Goal: Task Accomplishment & Management: Manage account settings

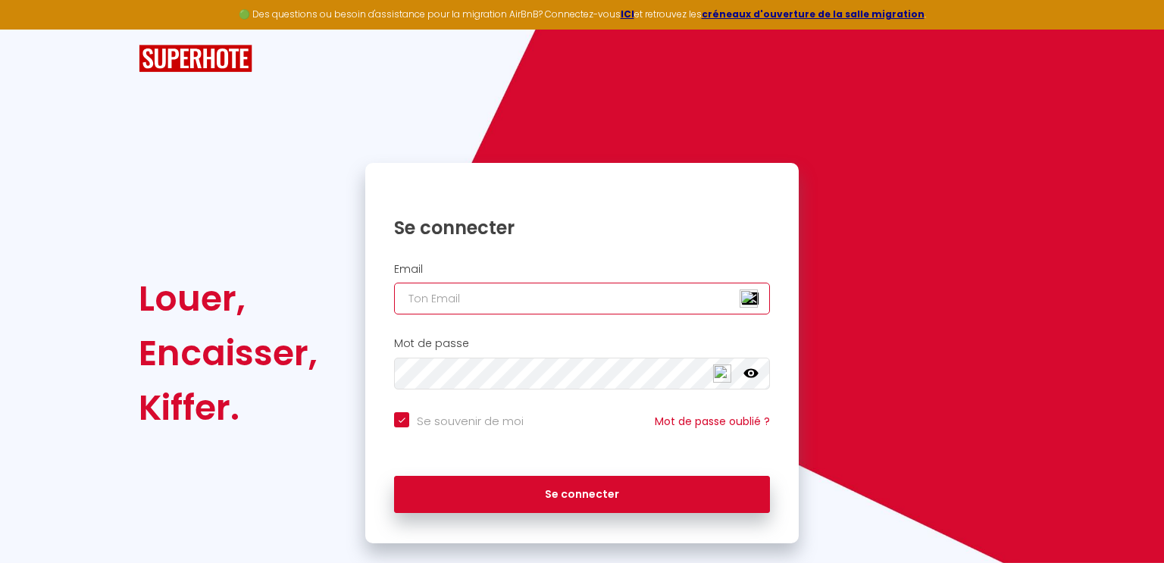
type input "[EMAIL_ADDRESS][DOMAIN_NAME]"
click at [749, 369] on icon at bounding box center [750, 373] width 15 height 15
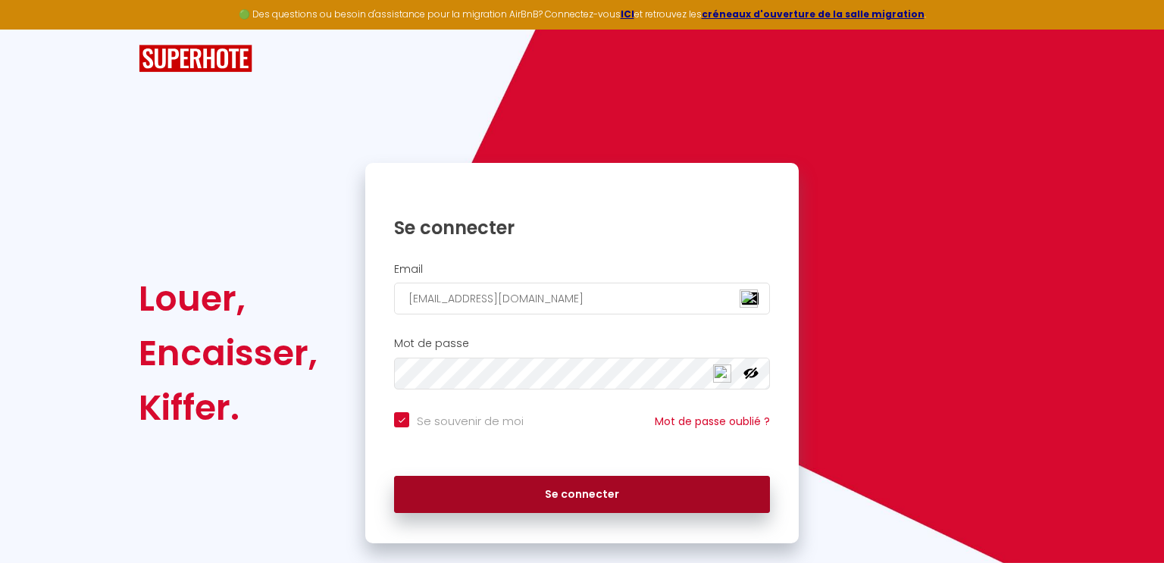
click at [579, 483] on button "Se connecter" at bounding box center [582, 495] width 376 height 38
checkbox input "true"
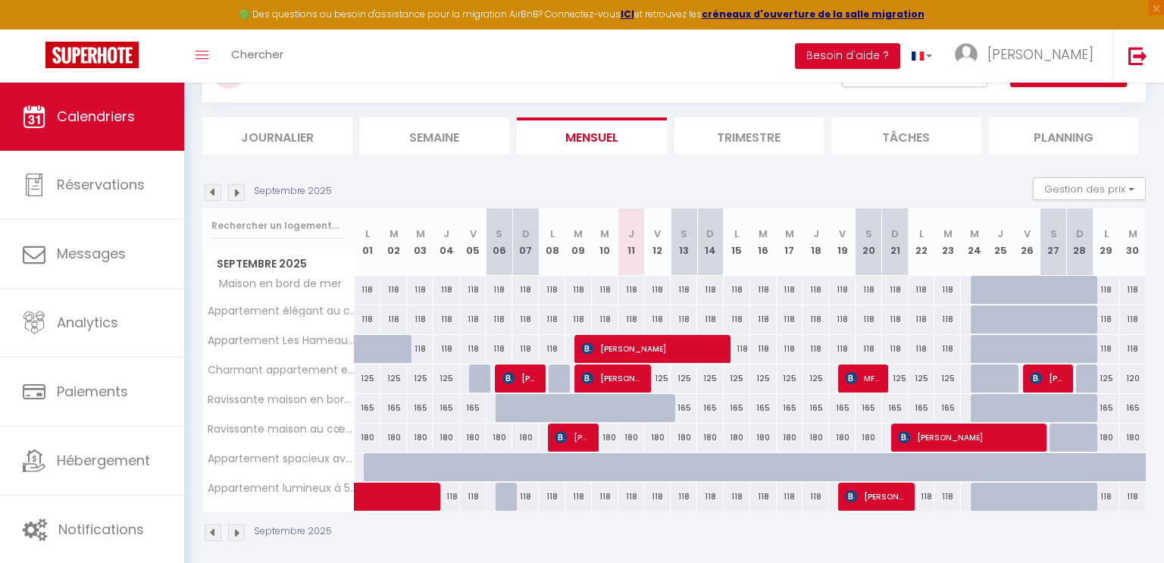
scroll to position [82, 0]
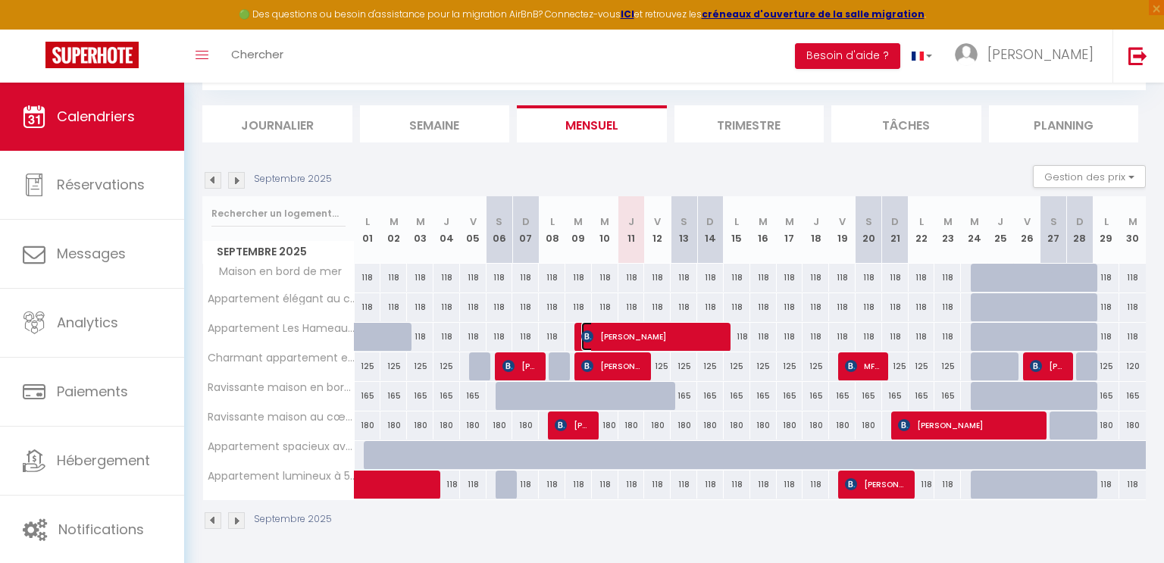
click at [645, 333] on span "[PERSON_NAME]" at bounding box center [652, 336] width 142 height 29
click at [0, 0] on div at bounding box center [0, 0] width 0 height 0
select select "OK"
select select "KO"
select select "0"
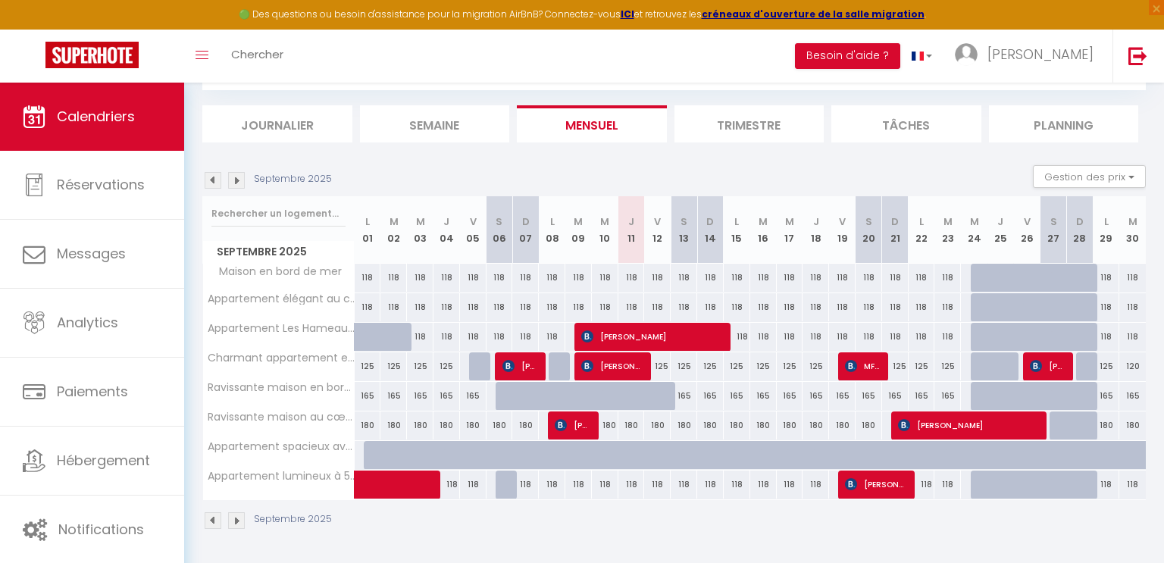
select select "0"
select select "1"
select select
click at [645, 333] on span "[PERSON_NAME]" at bounding box center [652, 336] width 142 height 29
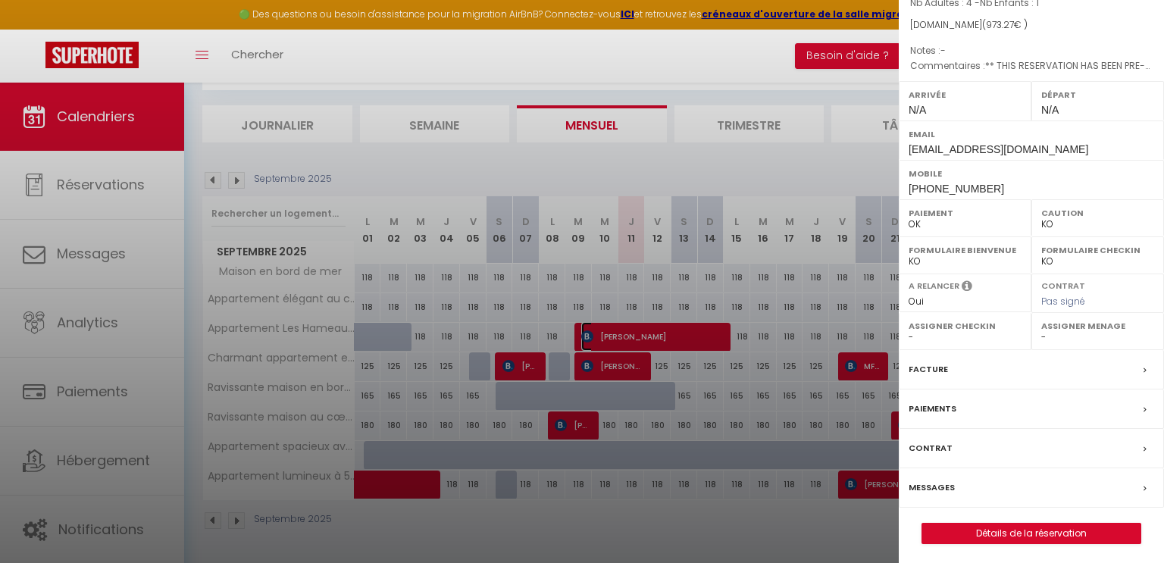
scroll to position [139, 0]
click at [994, 363] on div "Facture" at bounding box center [1030, 369] width 265 height 39
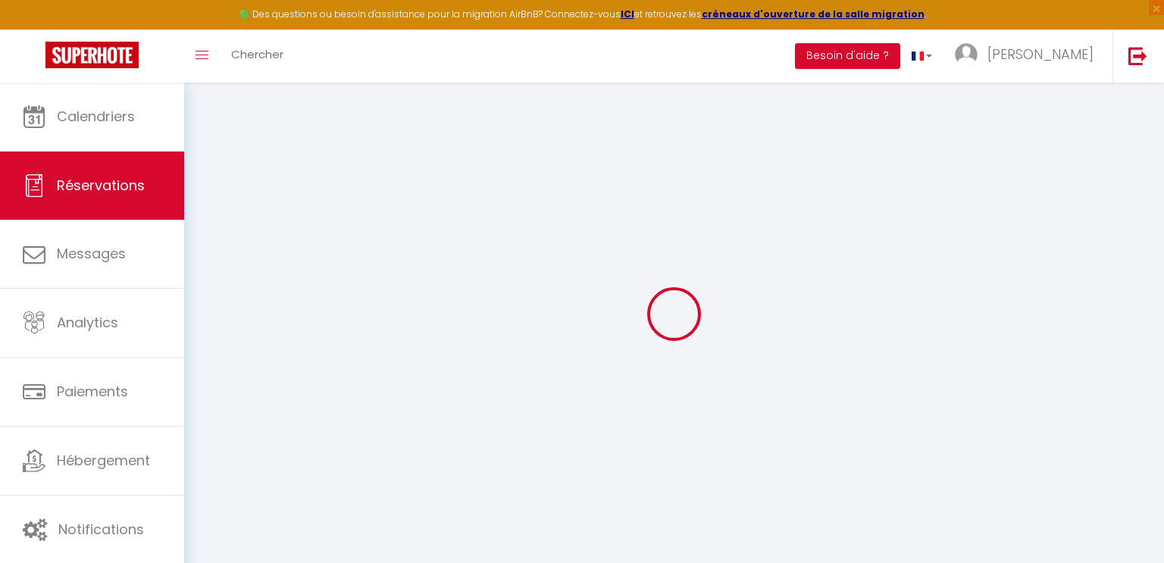
select select "cleaning"
select select "taxes"
select select
checkbox input "false"
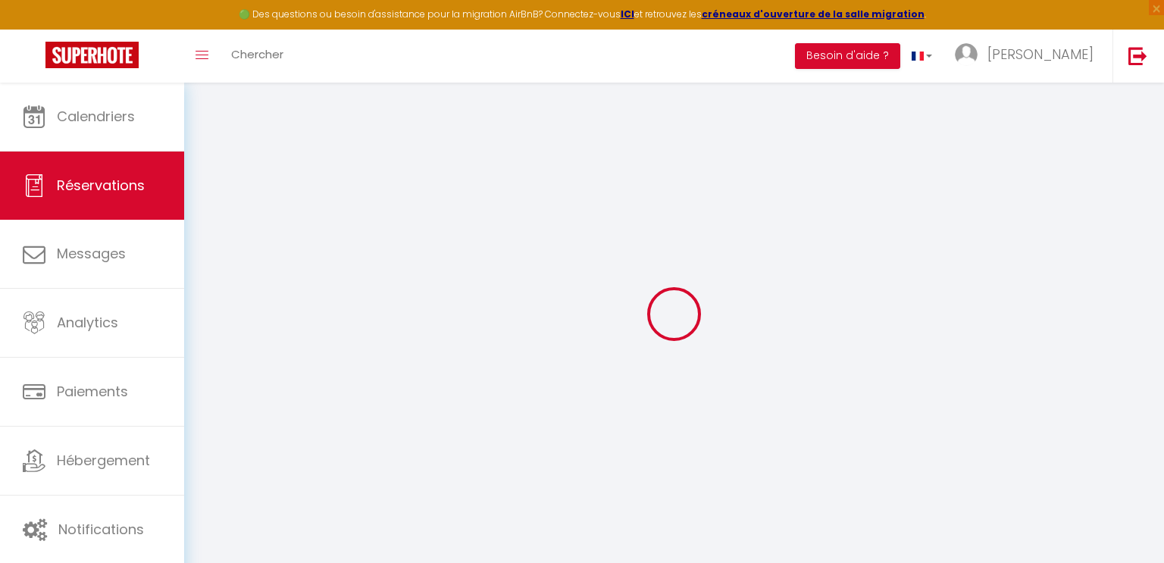
select select
checkbox input "false"
type textarea "** THIS RESERVATION HAS BEEN PRE-PAID ** Approximate time of arrival: between 1…"
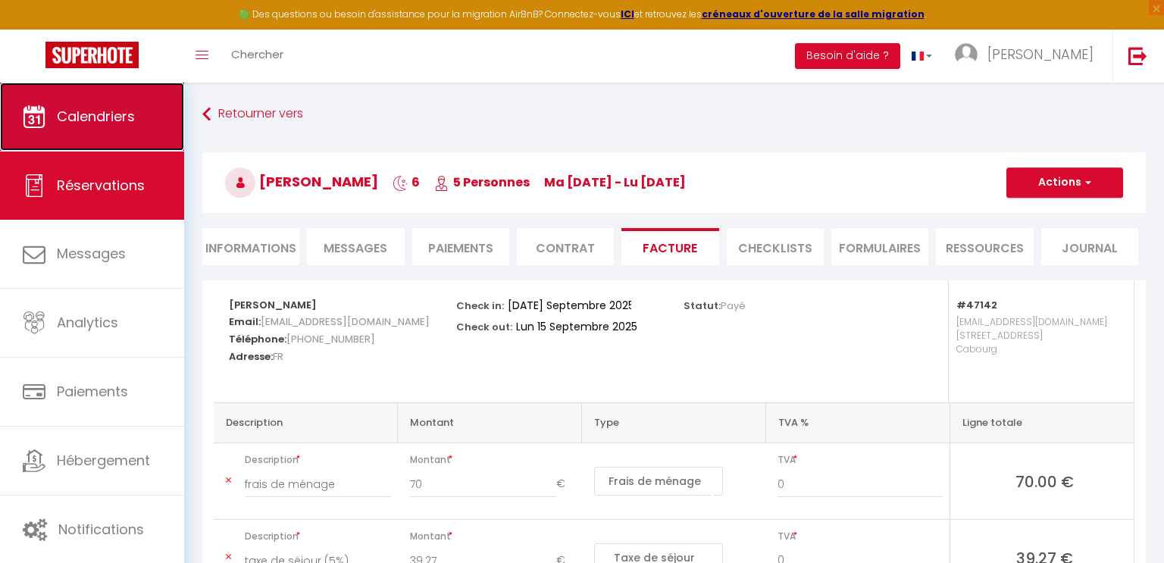
click at [111, 123] on span "Calendriers" at bounding box center [96, 116] width 78 height 19
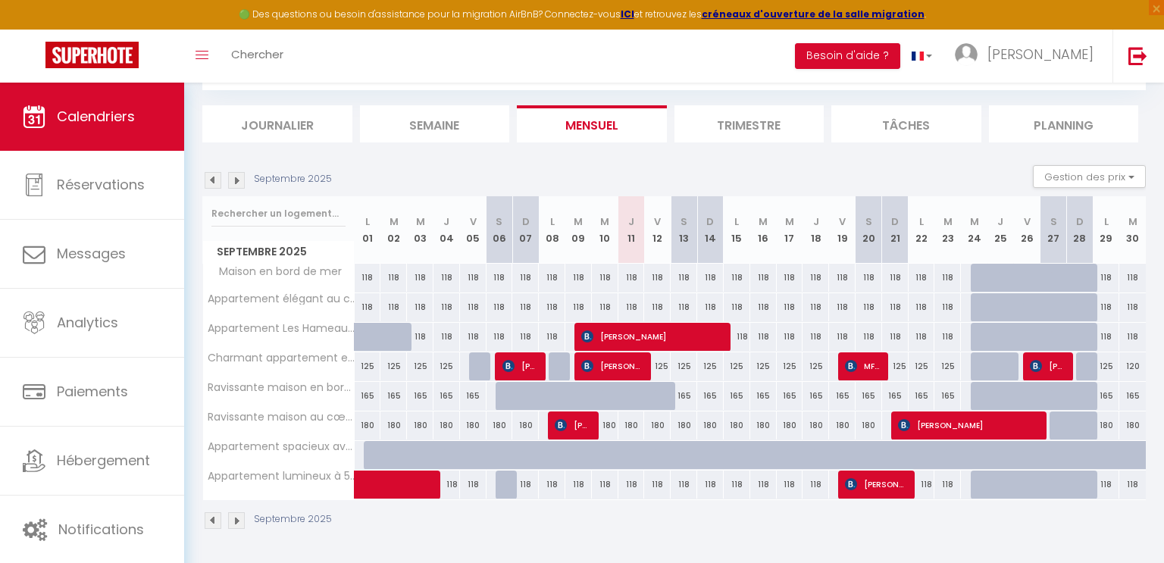
scroll to position [82, 0]
click at [237, 182] on img at bounding box center [236, 180] width 17 height 17
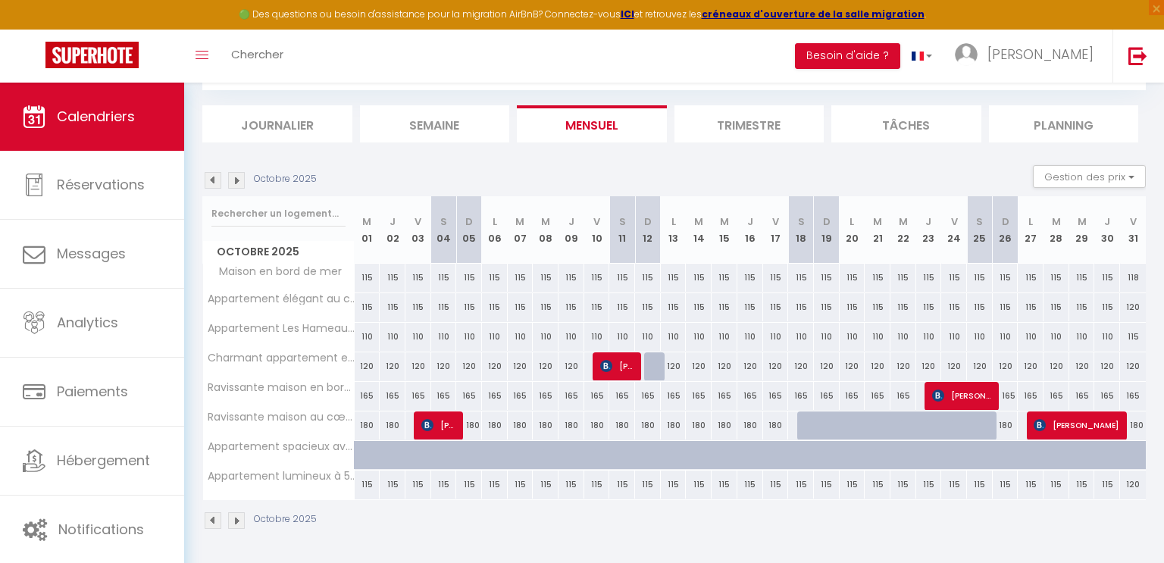
click at [237, 183] on img at bounding box center [236, 180] width 17 height 17
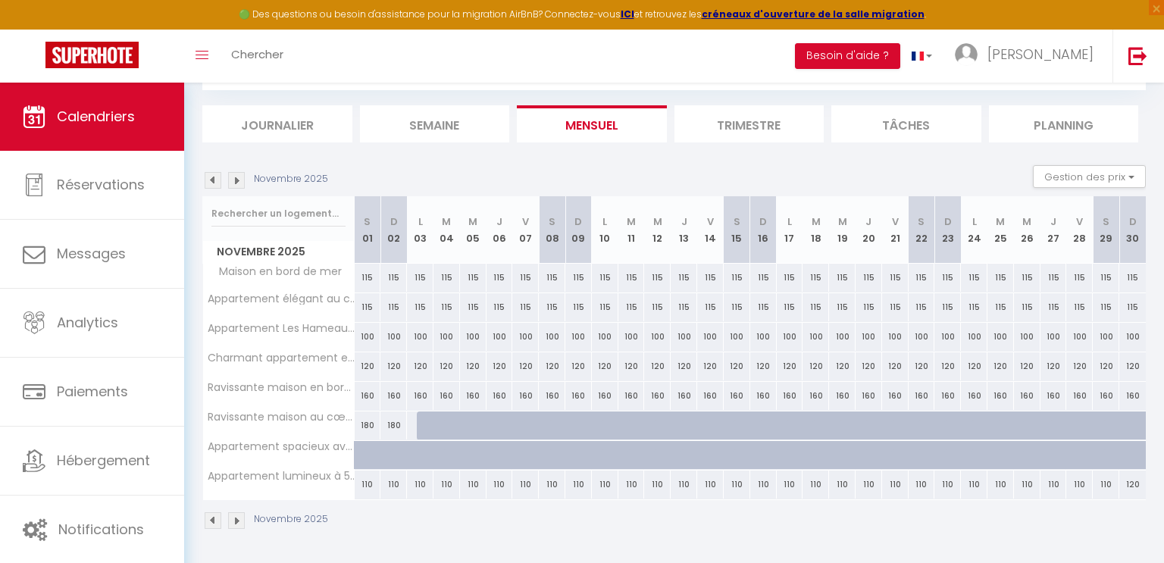
click at [238, 183] on img at bounding box center [236, 180] width 17 height 17
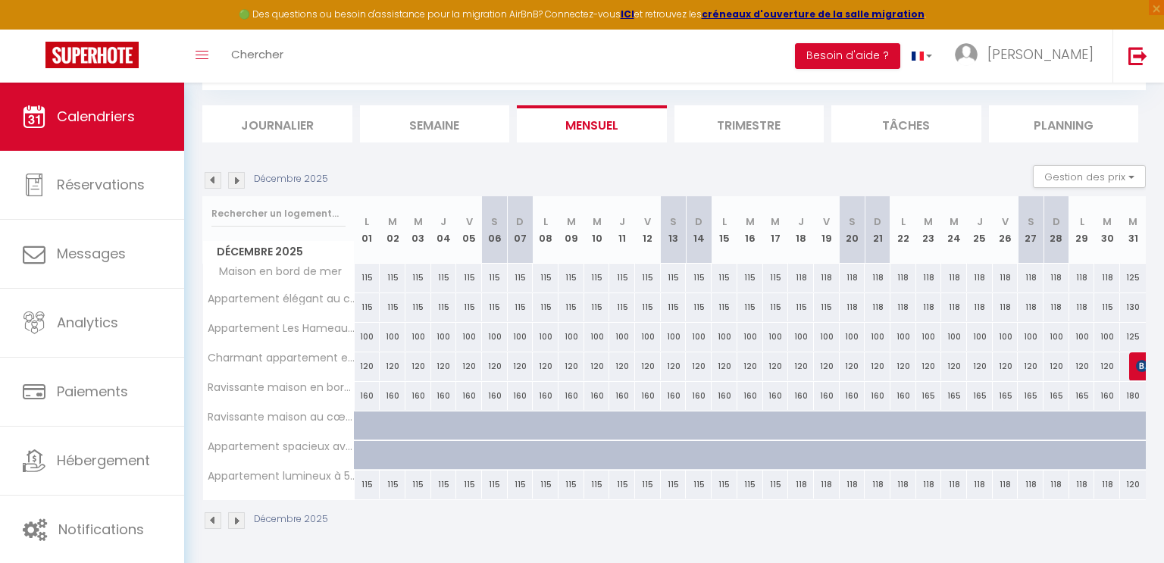
click at [211, 181] on img at bounding box center [213, 180] width 17 height 17
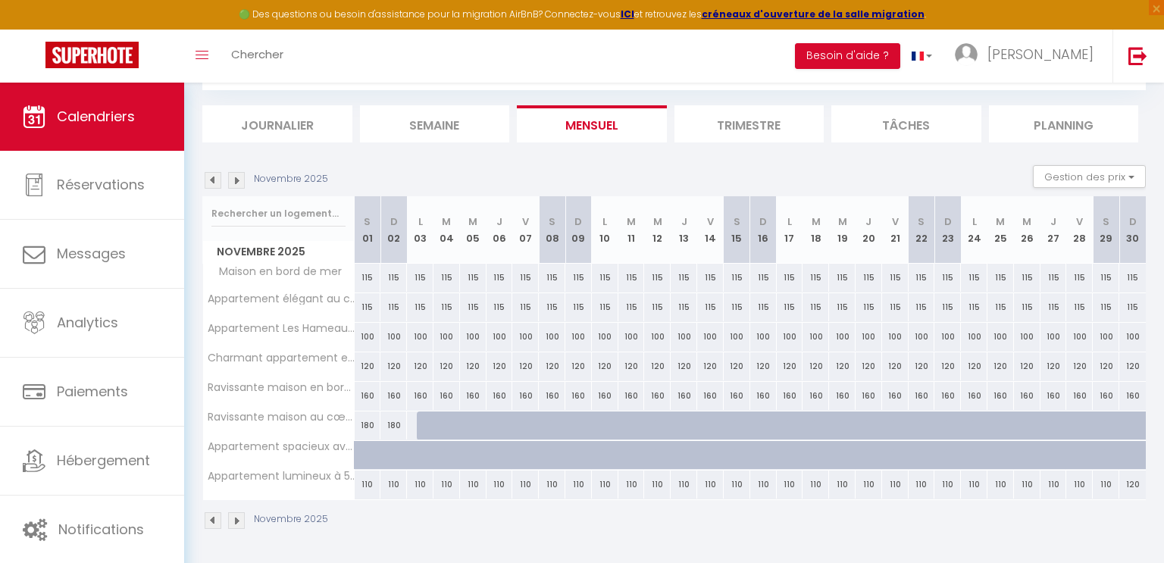
click at [211, 181] on img at bounding box center [213, 180] width 17 height 17
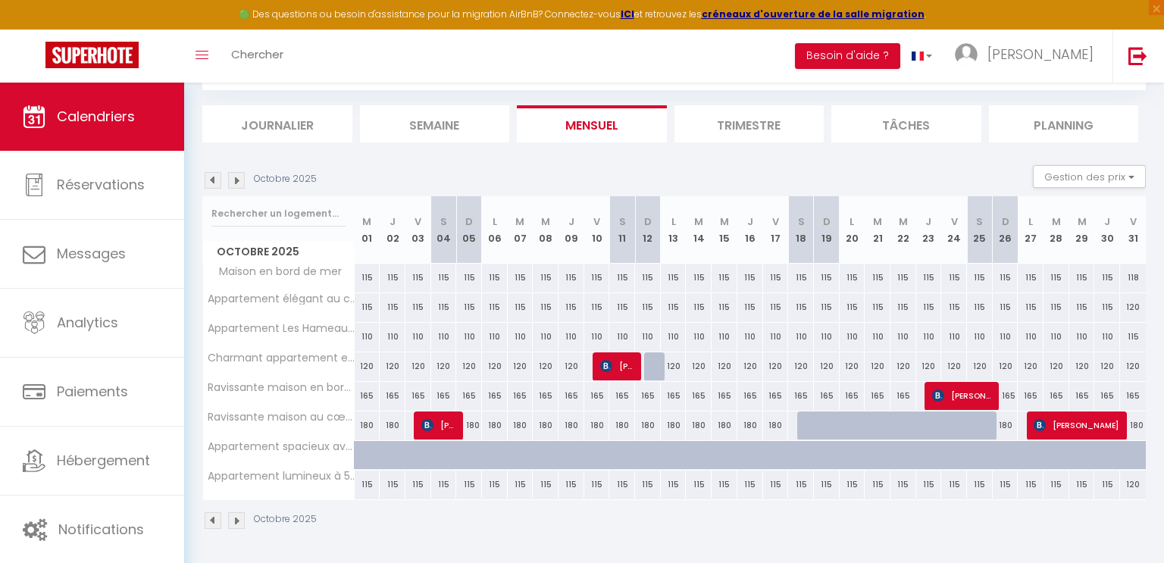
click at [364, 393] on div "165" at bounding box center [368, 396] width 26 height 28
type input "165"
type input "Mer 01 Octobre 2025"
type input "Jeu 02 Octobre 2025"
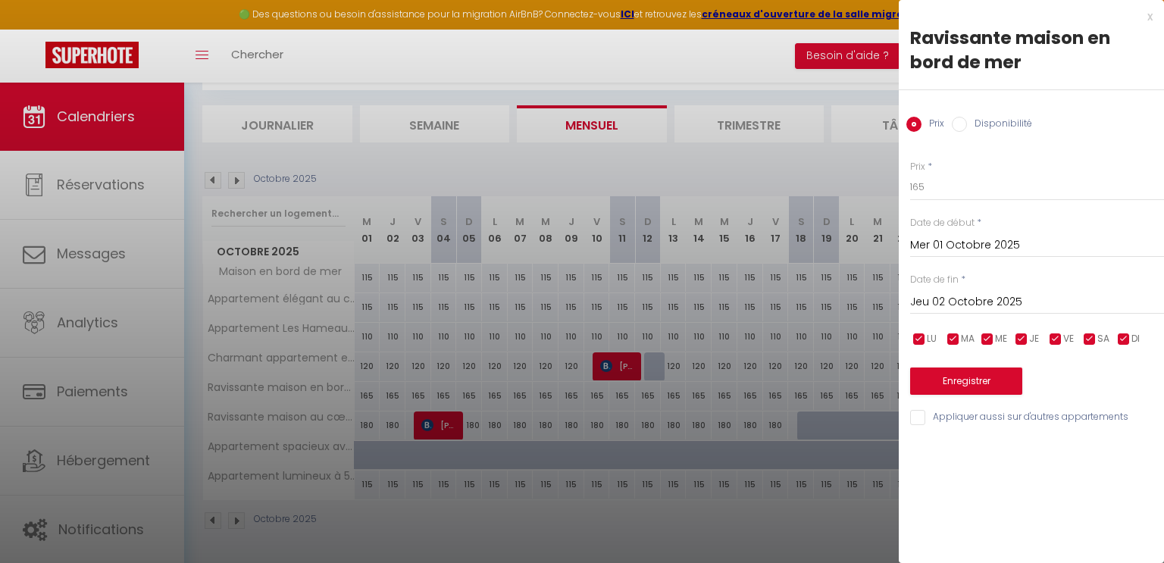
click at [962, 127] on input "Disponibilité" at bounding box center [958, 124] width 15 height 15
radio input "true"
radio input "false"
click at [969, 298] on input "Jeu 02 Octobre 2025" at bounding box center [1037, 304] width 254 height 20
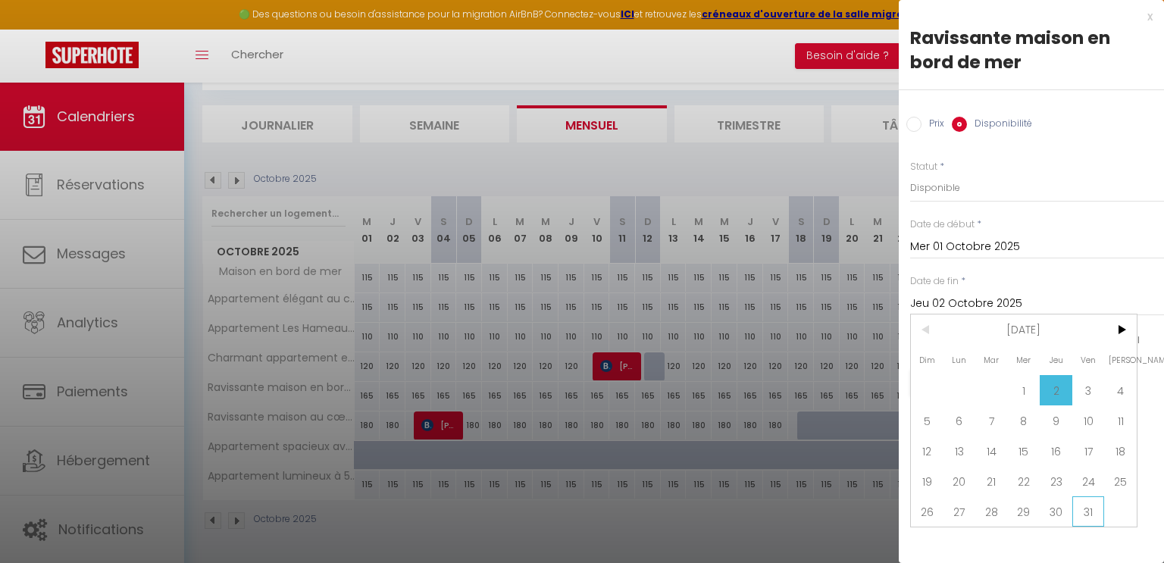
click at [1086, 516] on span "31" at bounding box center [1088, 511] width 33 height 30
type input "Ven 31 Octobre 2025"
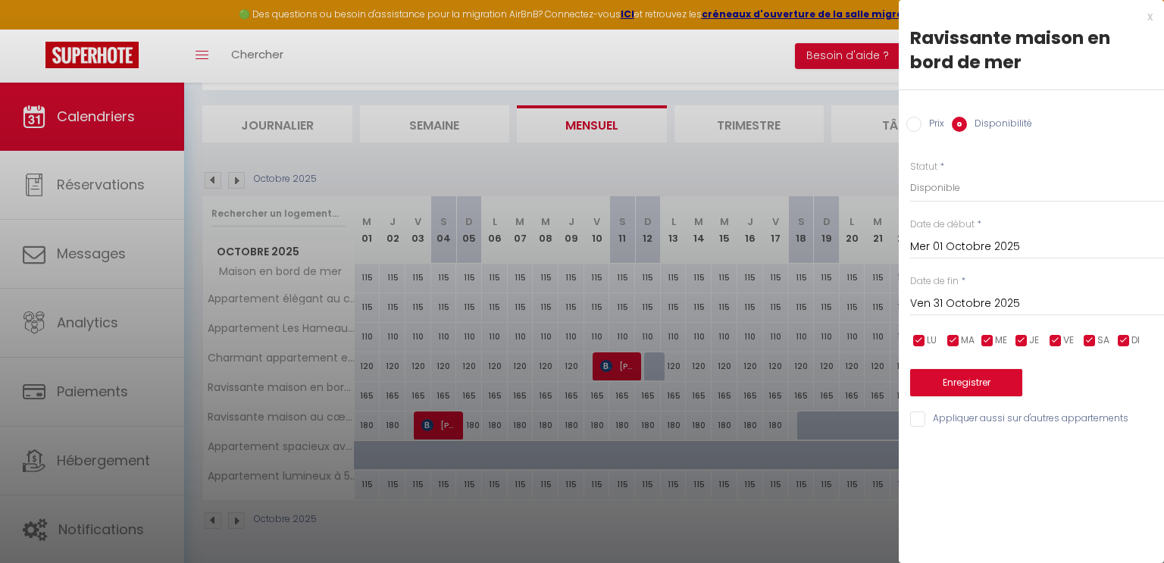
click at [914, 123] on input "Prix" at bounding box center [913, 124] width 15 height 15
radio input "true"
radio input "false"
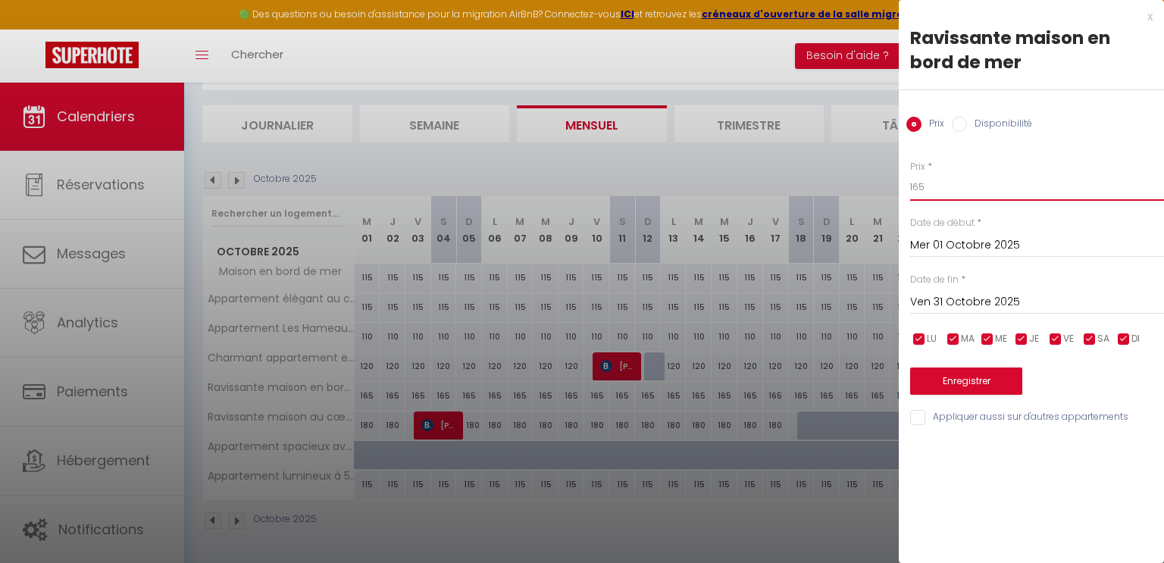
click at [939, 192] on input "165" at bounding box center [1037, 186] width 254 height 27
type input "160"
click at [956, 380] on button "Enregistrer" at bounding box center [966, 380] width 112 height 27
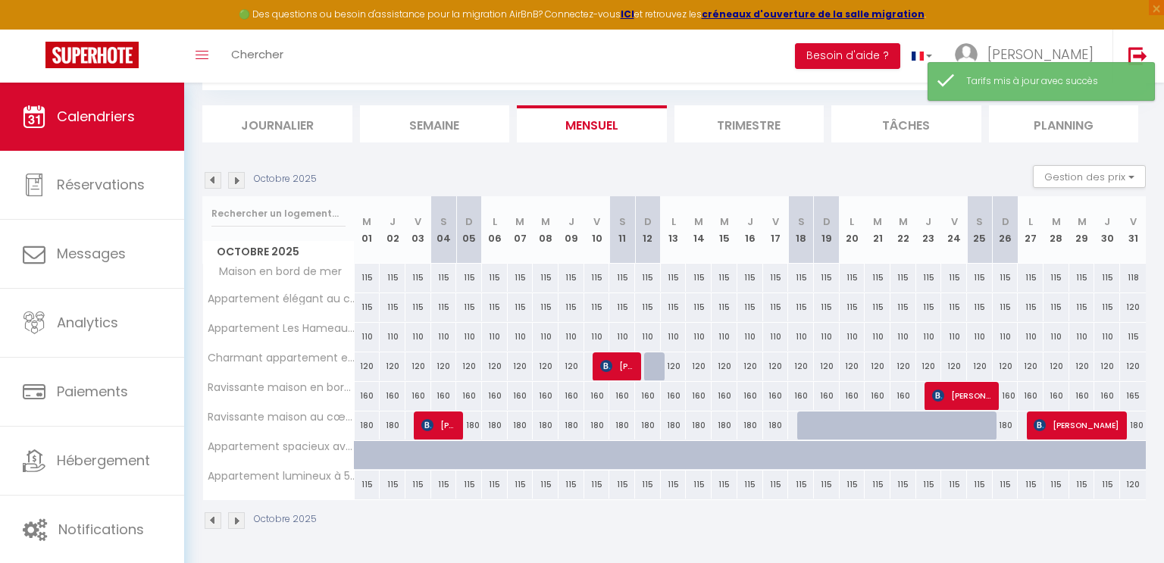
click at [237, 176] on img at bounding box center [236, 180] width 17 height 17
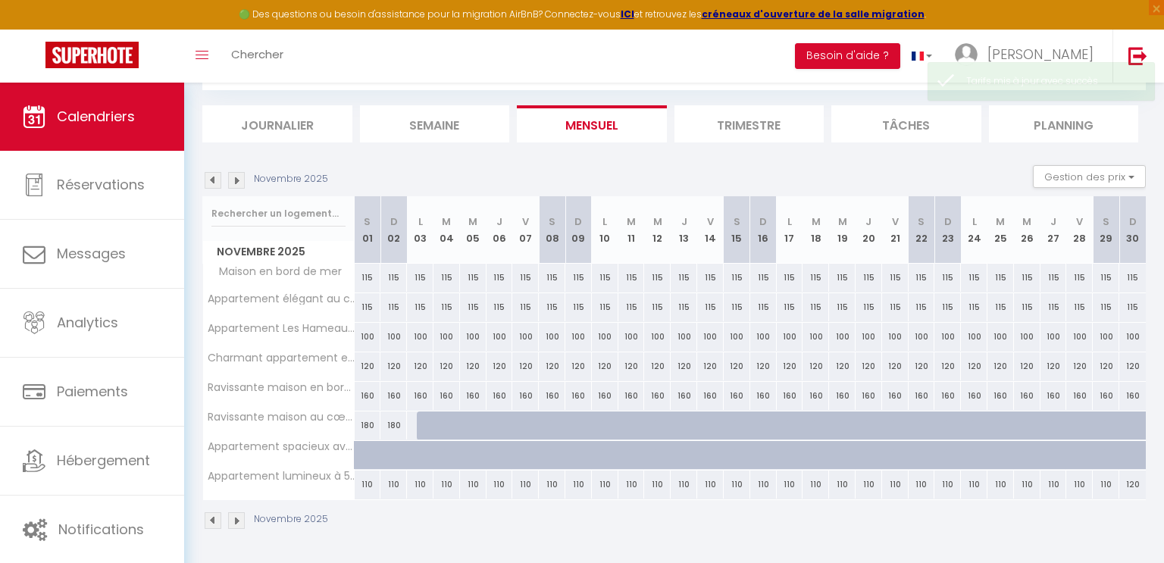
click at [237, 176] on img at bounding box center [236, 180] width 17 height 17
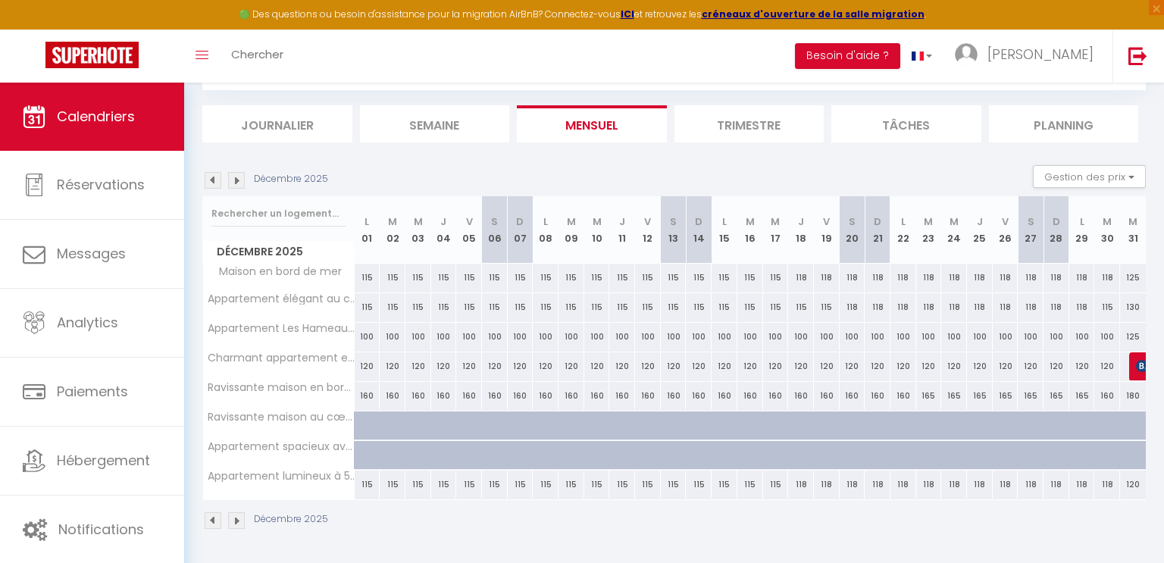
click at [236, 181] on img at bounding box center [236, 180] width 17 height 17
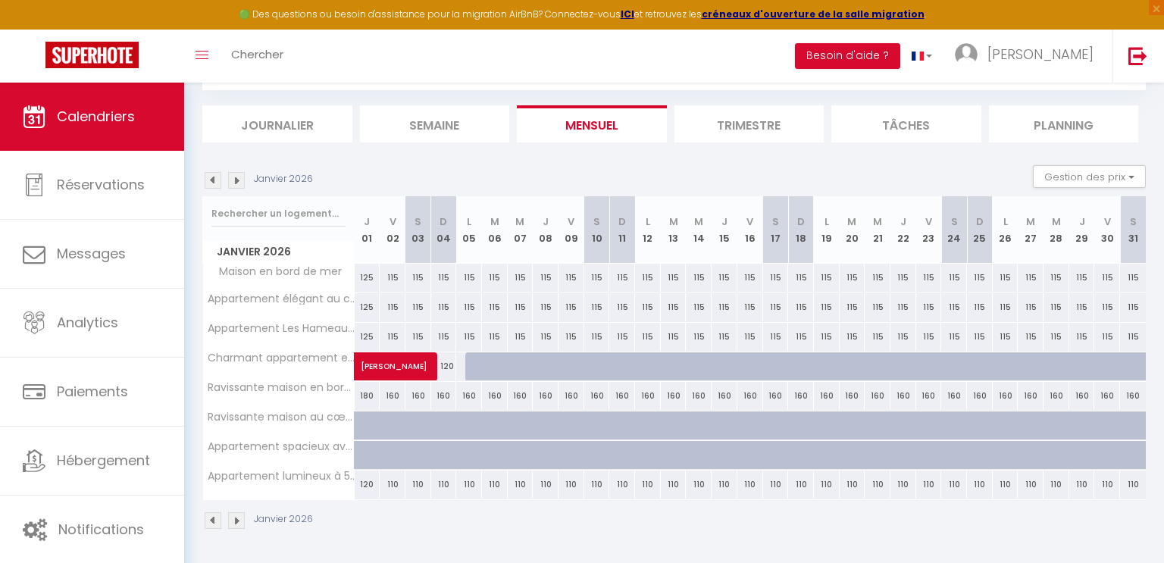
click at [236, 181] on img at bounding box center [236, 180] width 17 height 17
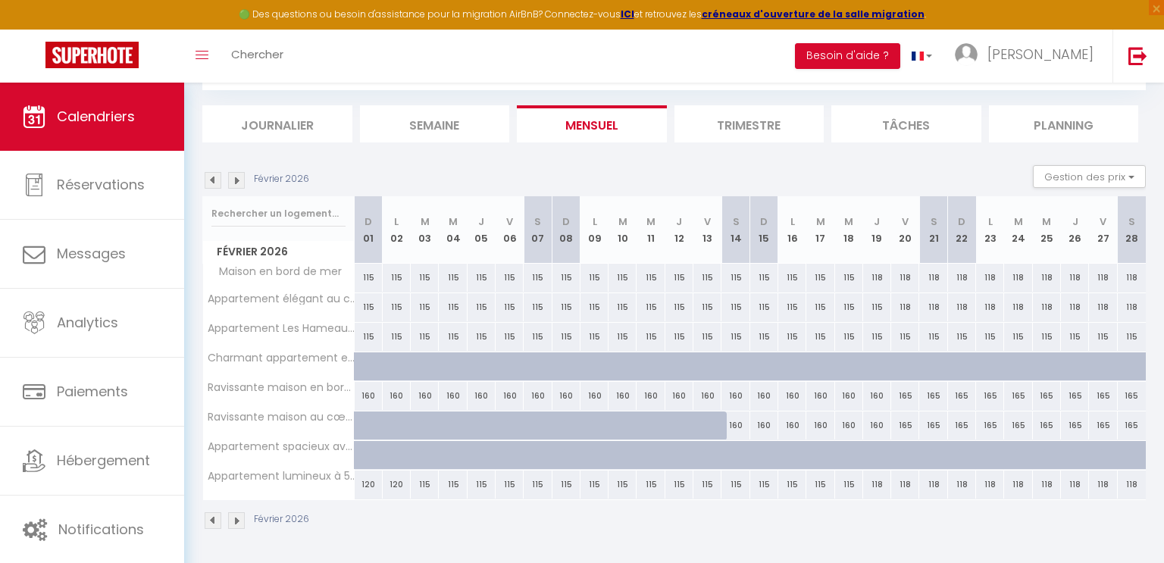
click at [236, 181] on img at bounding box center [236, 180] width 17 height 17
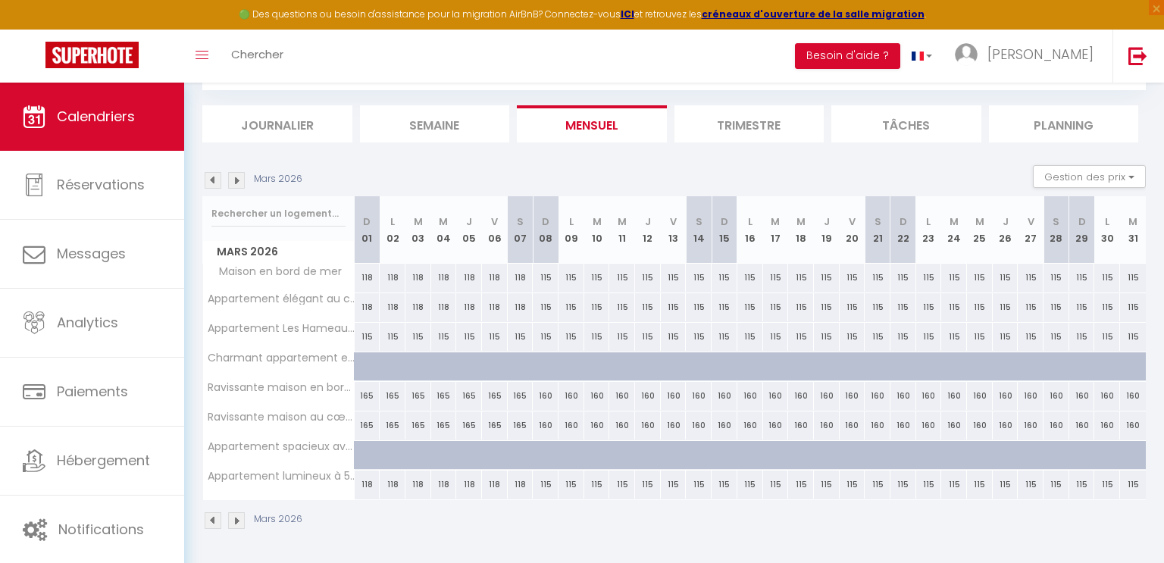
click at [365, 276] on div "118" at bounding box center [368, 278] width 26 height 28
type input "118"
type input "Dim 01 Mars 2026"
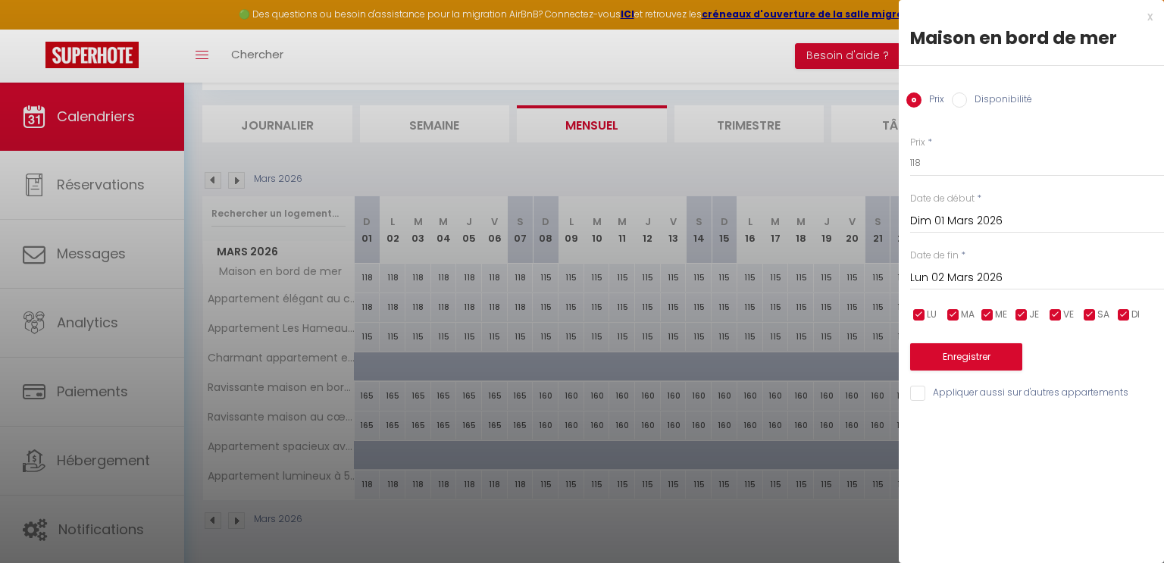
click at [939, 273] on input "Lun 02 Mars 2026" at bounding box center [1037, 278] width 254 height 20
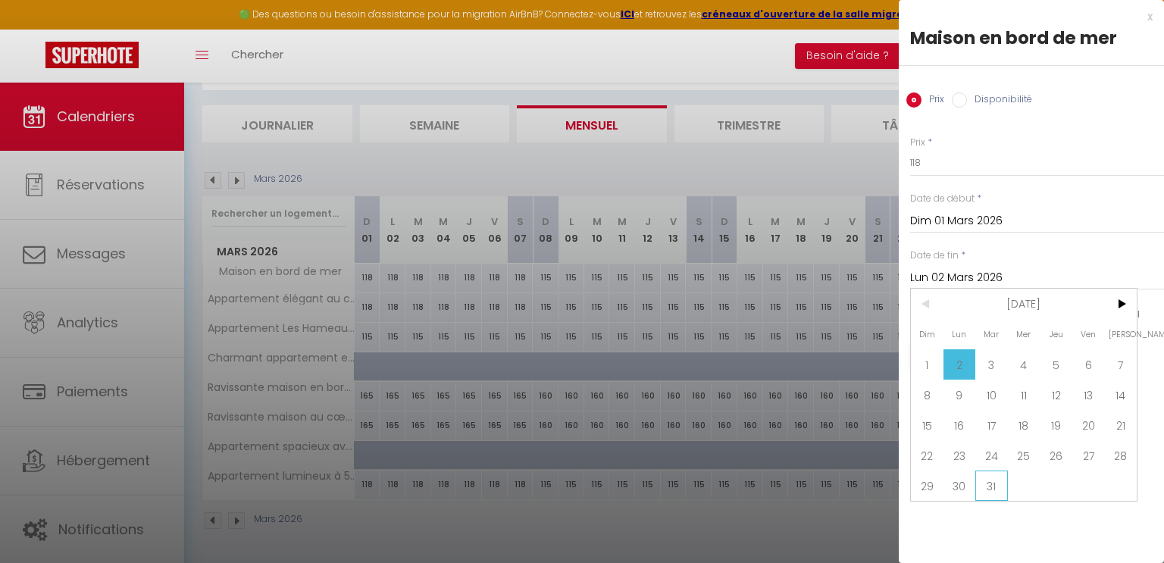
click at [990, 480] on span "31" at bounding box center [991, 485] width 33 height 30
type input "[DATE] Mars 2026"
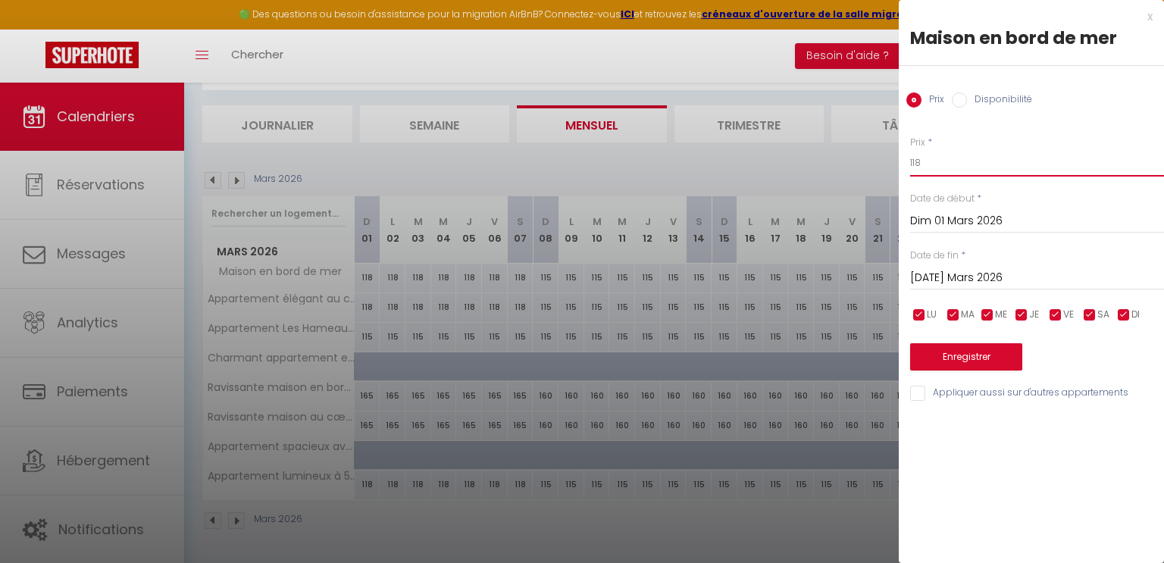
click at [932, 165] on input "118" at bounding box center [1037, 162] width 254 height 27
type input "115"
click at [957, 355] on button "Enregistrer" at bounding box center [966, 356] width 112 height 27
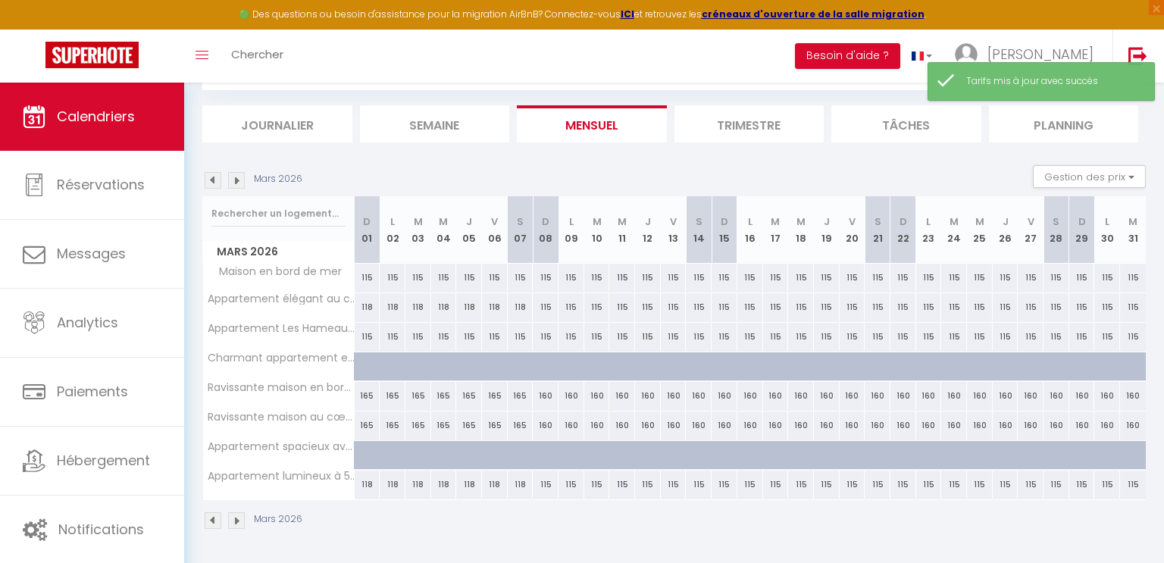
click at [361, 300] on div "118" at bounding box center [368, 307] width 26 height 28
type input "118"
type input "Dim 01 Mars 2026"
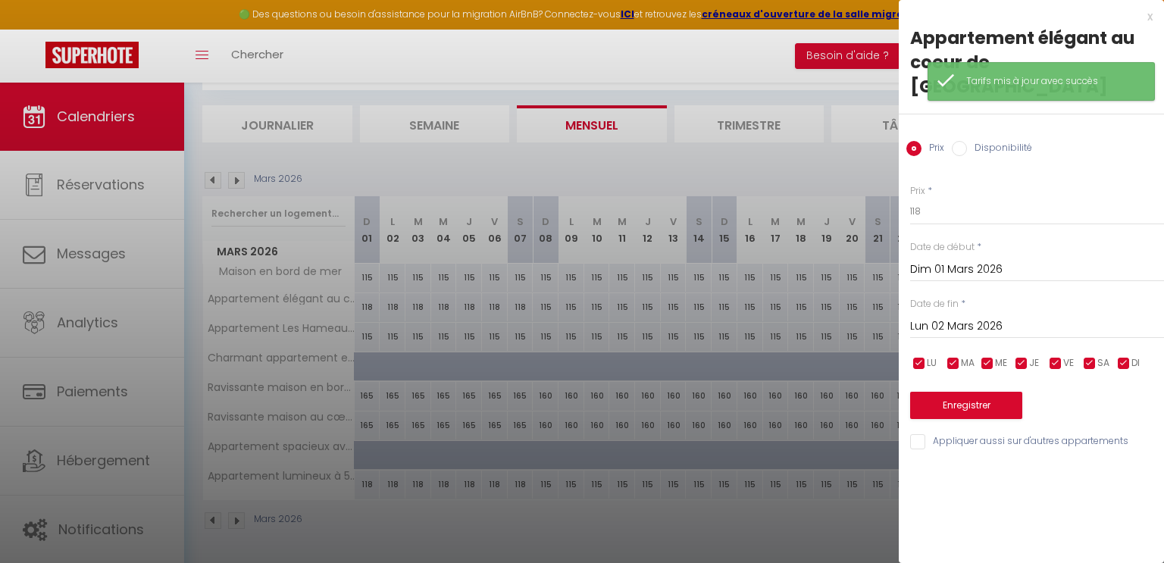
click at [961, 317] on input "Lun 02 Mars 2026" at bounding box center [1037, 327] width 254 height 20
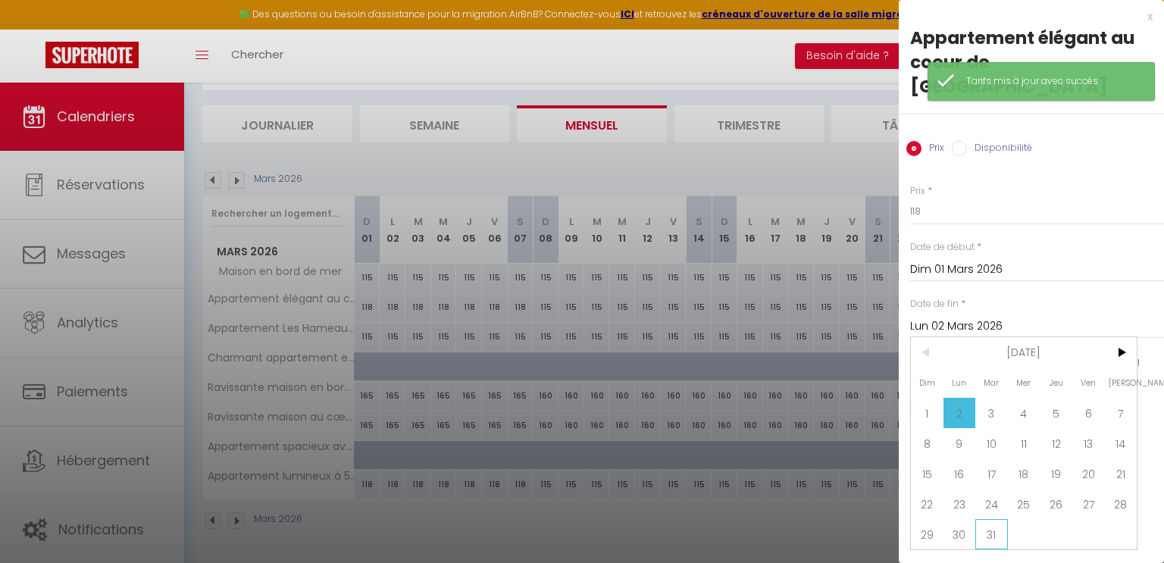
click at [991, 519] on span "31" at bounding box center [991, 534] width 33 height 30
type input "[DATE] Mars 2026"
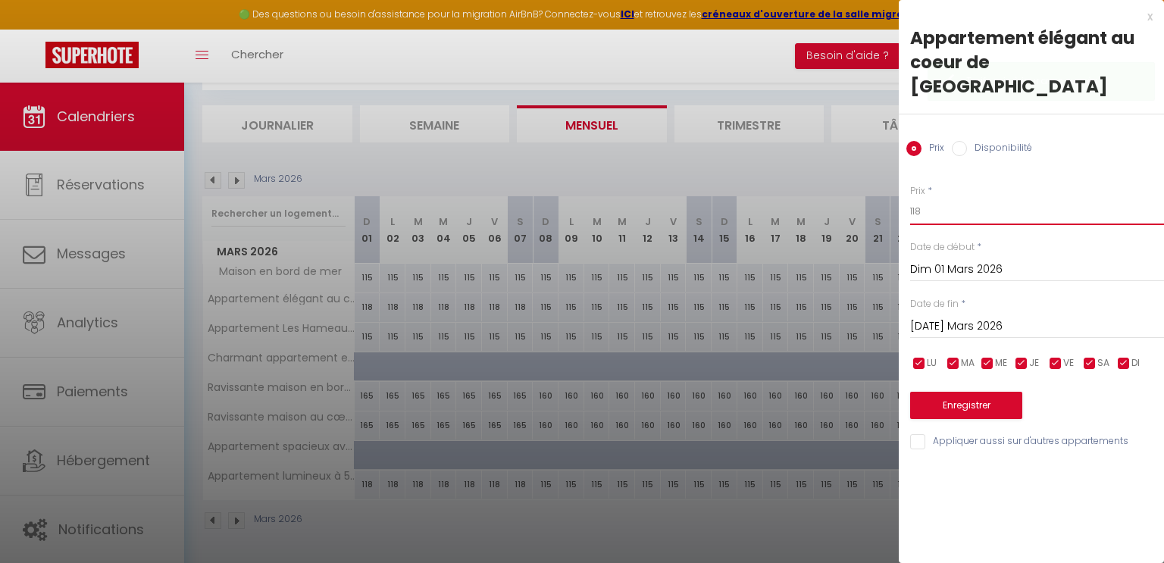
click at [932, 198] on input "118" at bounding box center [1037, 211] width 254 height 27
type input "115"
click at [972, 392] on button "Enregistrer" at bounding box center [966, 405] width 112 height 27
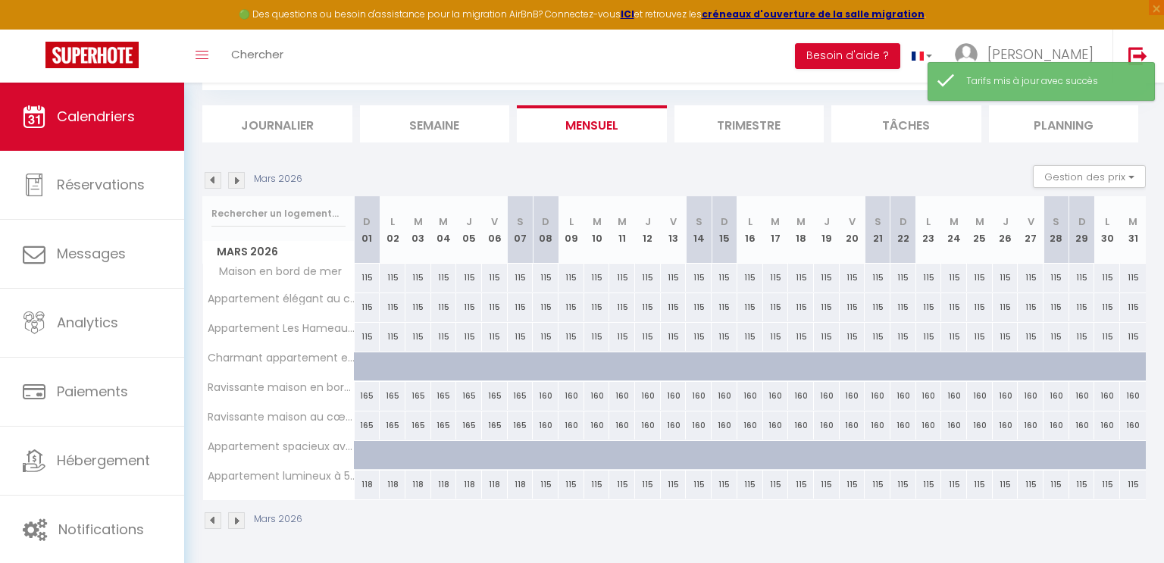
click at [368, 392] on div "165" at bounding box center [368, 396] width 26 height 28
type input "165"
type input "Dim 01 Mars 2026"
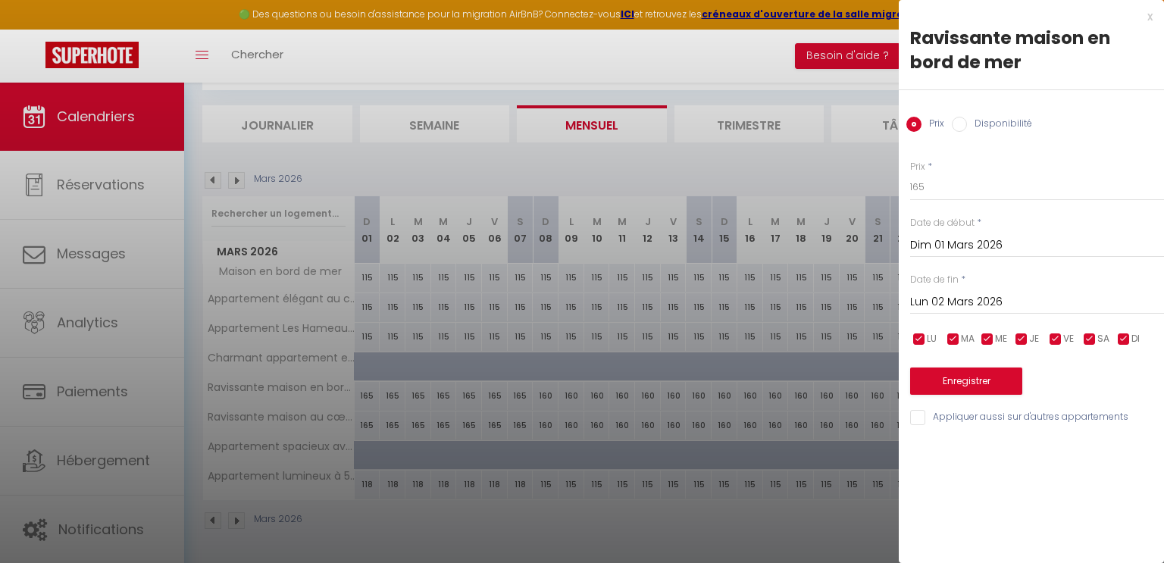
click at [957, 299] on input "Lun 02 Mars 2026" at bounding box center [1037, 302] width 254 height 20
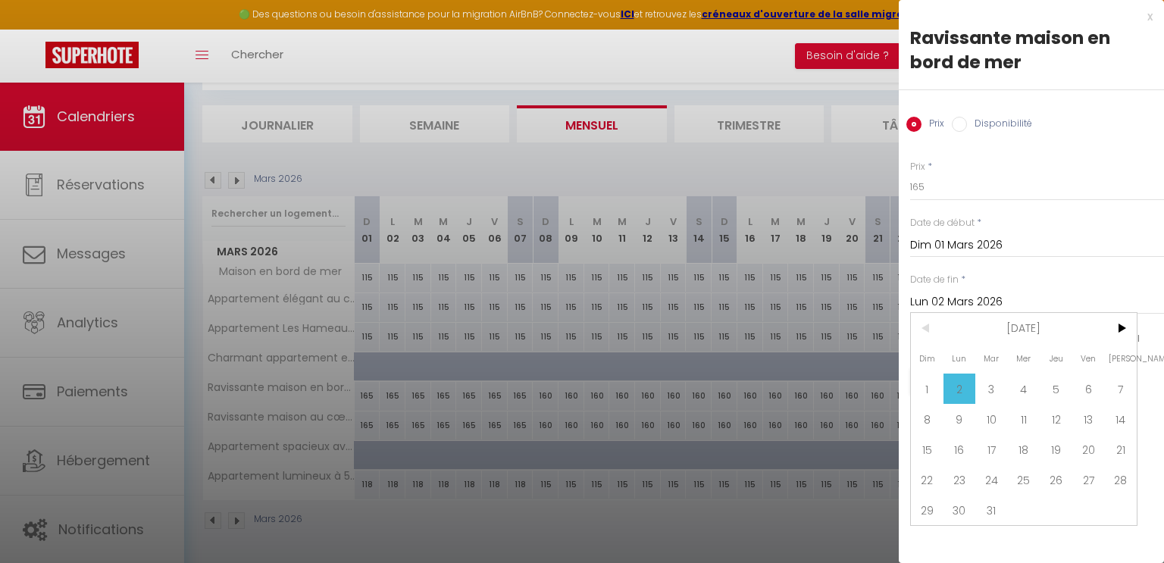
drag, startPoint x: 987, startPoint y: 507, endPoint x: 993, endPoint y: 448, distance: 58.6
click at [989, 507] on span "31" at bounding box center [991, 510] width 33 height 30
type input "[DATE] Mars 2026"
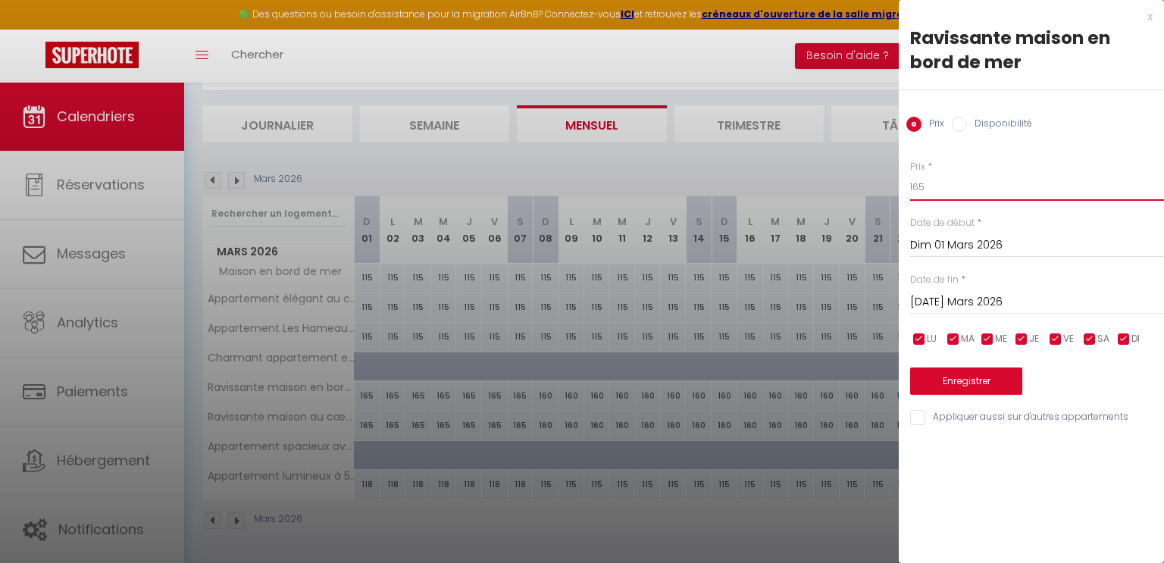
click at [949, 193] on input "165" at bounding box center [1037, 186] width 254 height 27
type input "160"
click at [945, 386] on button "Enregistrer" at bounding box center [966, 380] width 112 height 27
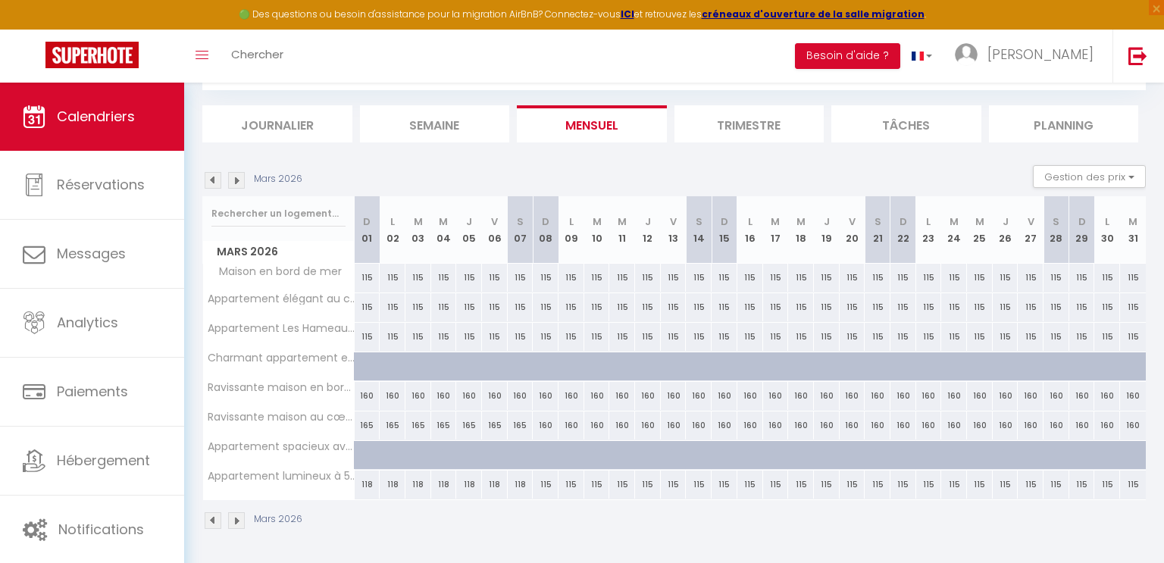
click at [361, 476] on div "118" at bounding box center [368, 484] width 26 height 28
type input "118"
type input "Dim 01 Mars 2026"
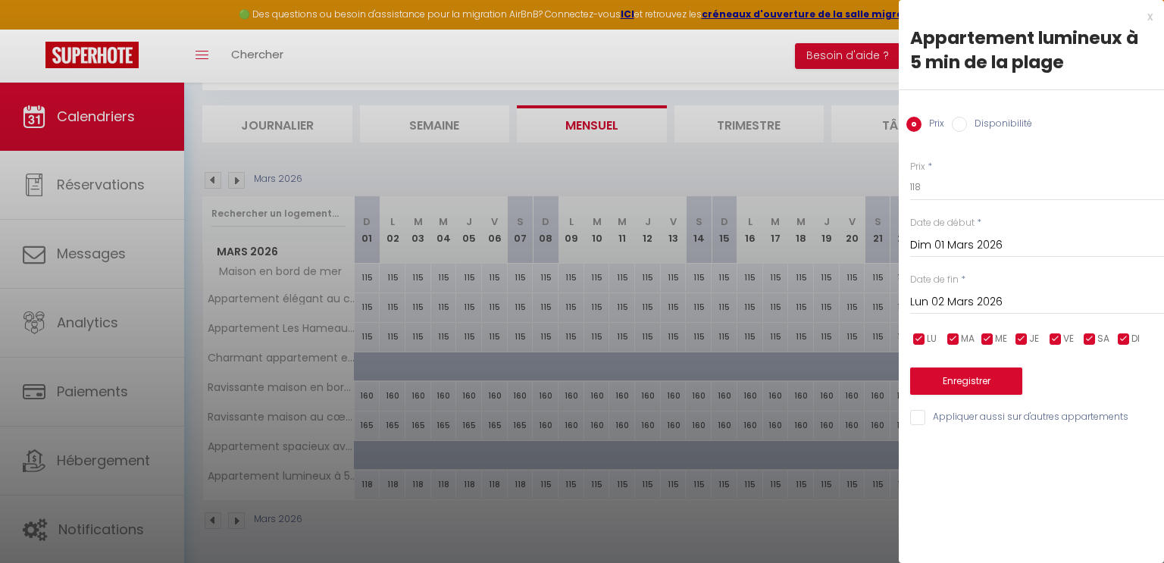
click at [951, 298] on input "Lun 02 Mars 2026" at bounding box center [1037, 302] width 254 height 20
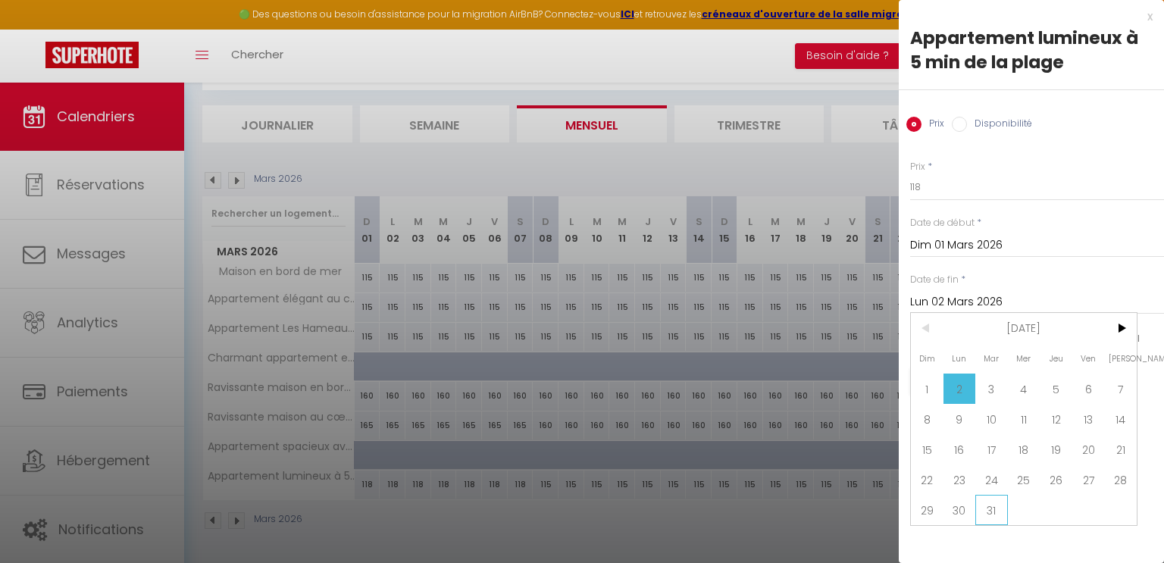
click at [994, 508] on span "31" at bounding box center [991, 510] width 33 height 30
type input "[DATE] Mars 2026"
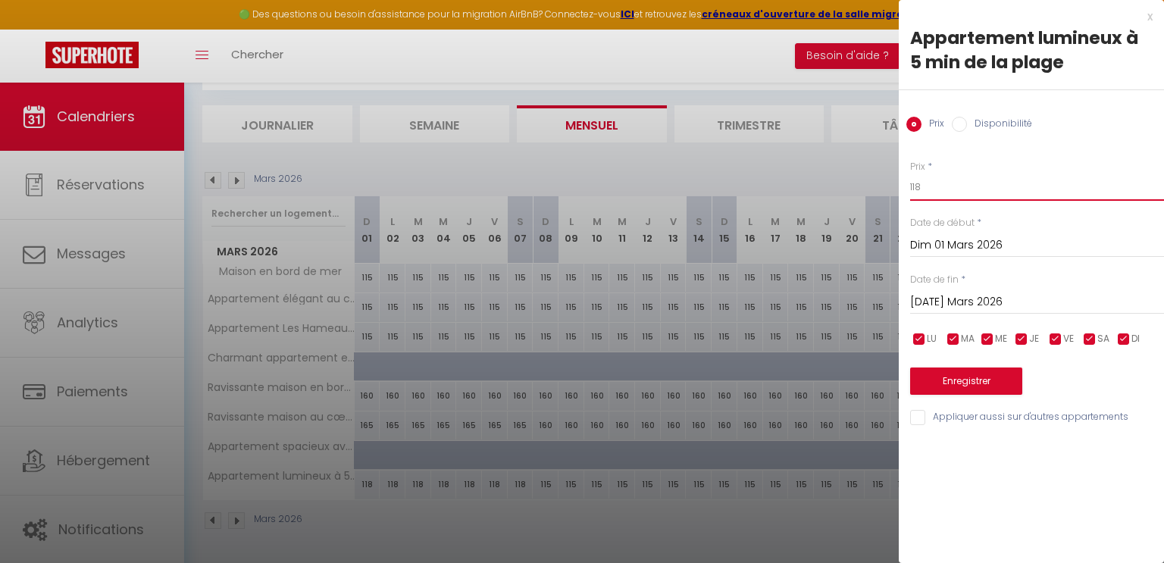
click at [938, 186] on input "118" at bounding box center [1037, 186] width 254 height 27
type input "115"
click at [951, 382] on button "Enregistrer" at bounding box center [966, 380] width 112 height 27
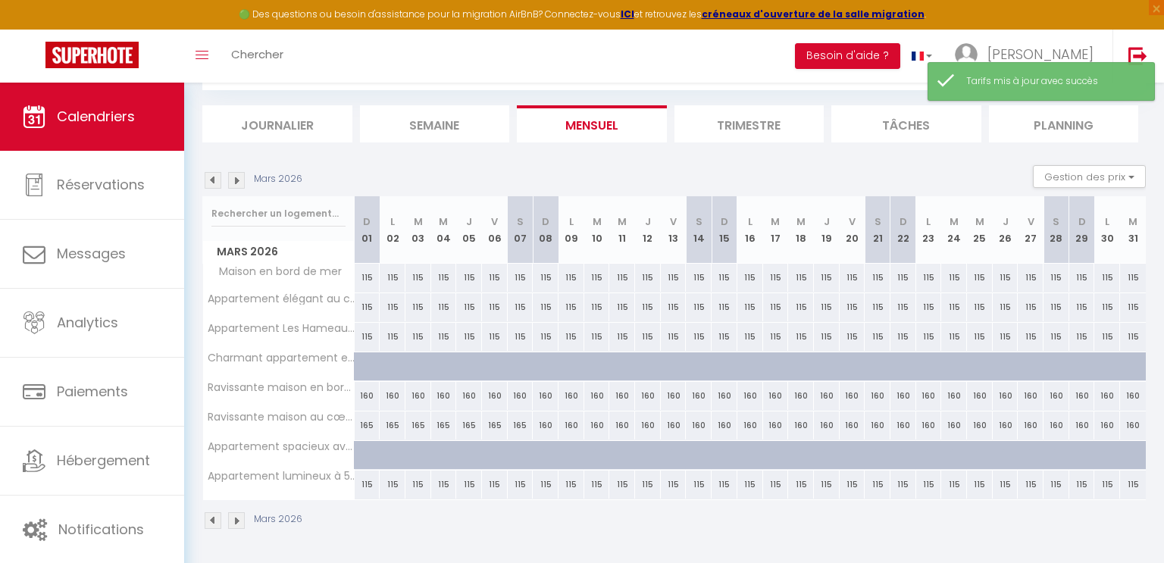
click at [241, 174] on img at bounding box center [236, 180] width 17 height 17
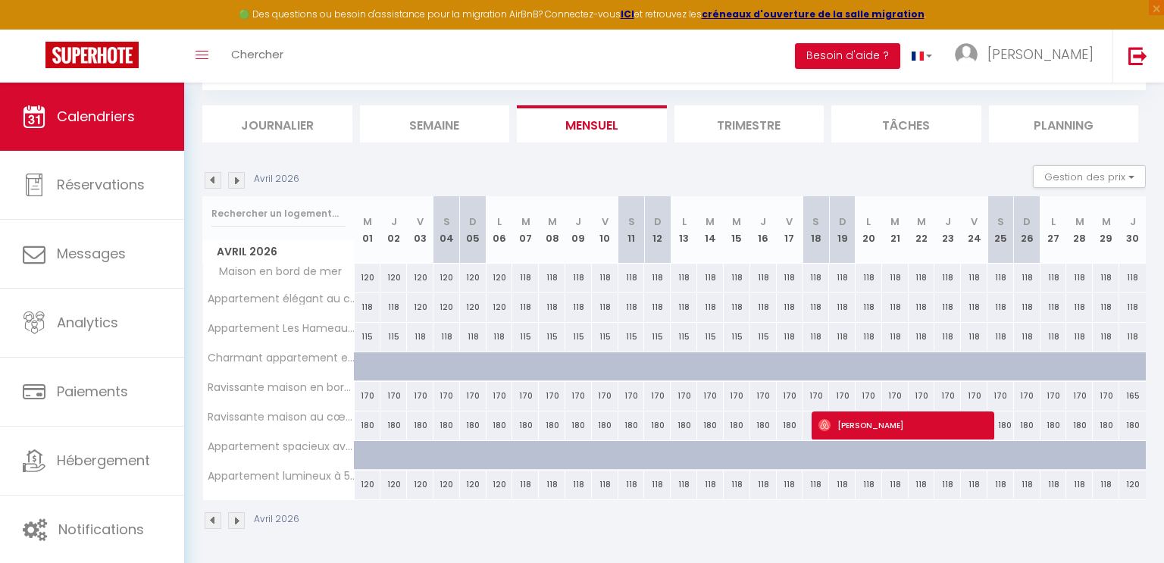
click at [236, 180] on img at bounding box center [236, 180] width 17 height 17
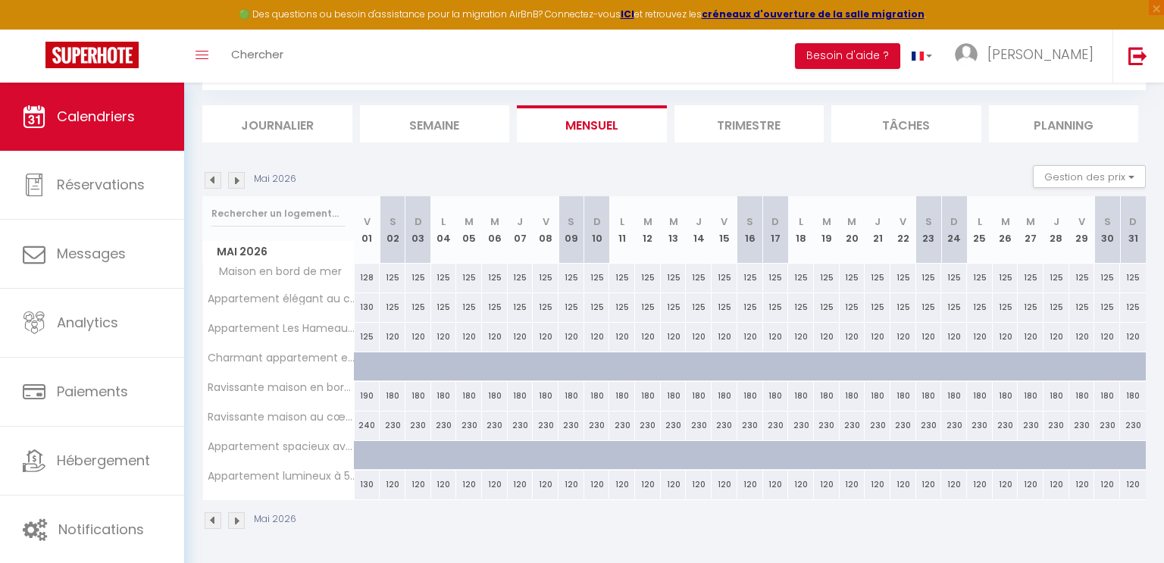
click at [238, 181] on img at bounding box center [236, 180] width 17 height 17
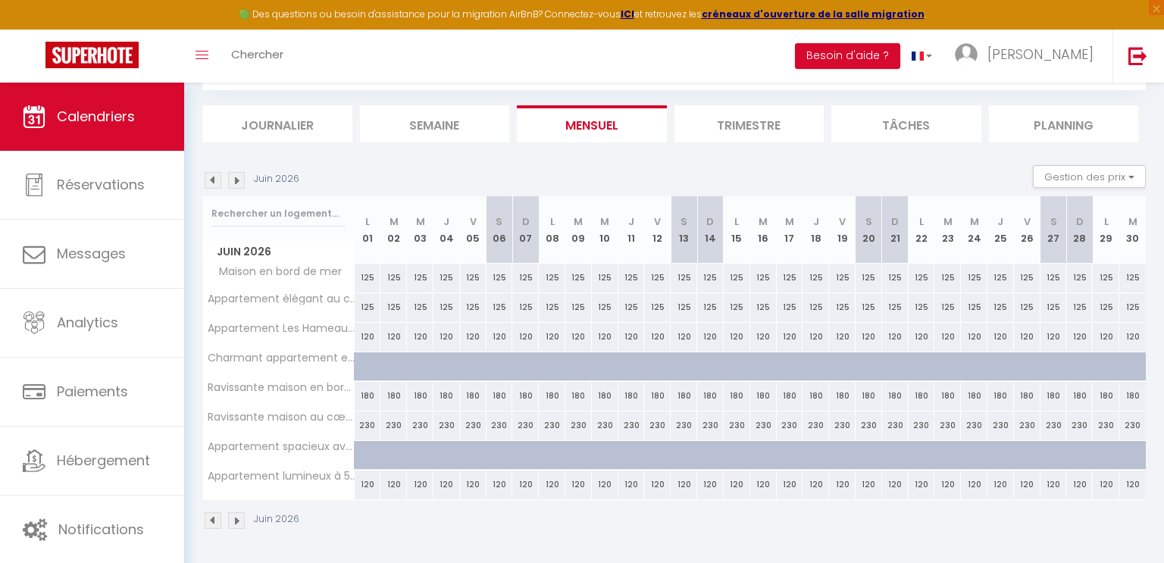
click at [234, 181] on img at bounding box center [236, 180] width 17 height 17
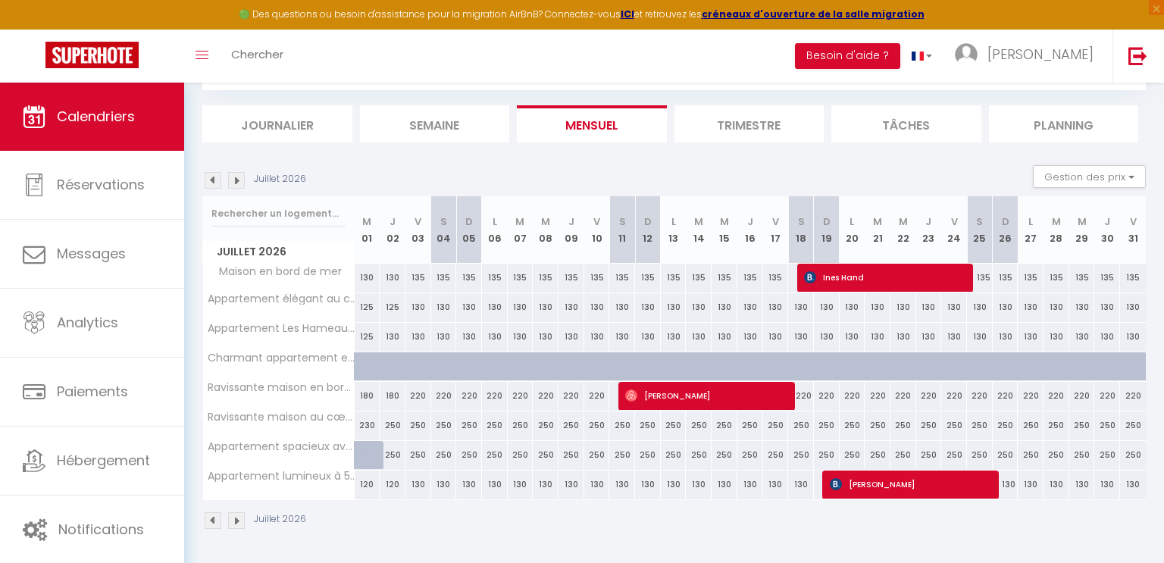
click at [234, 181] on img at bounding box center [236, 180] width 17 height 17
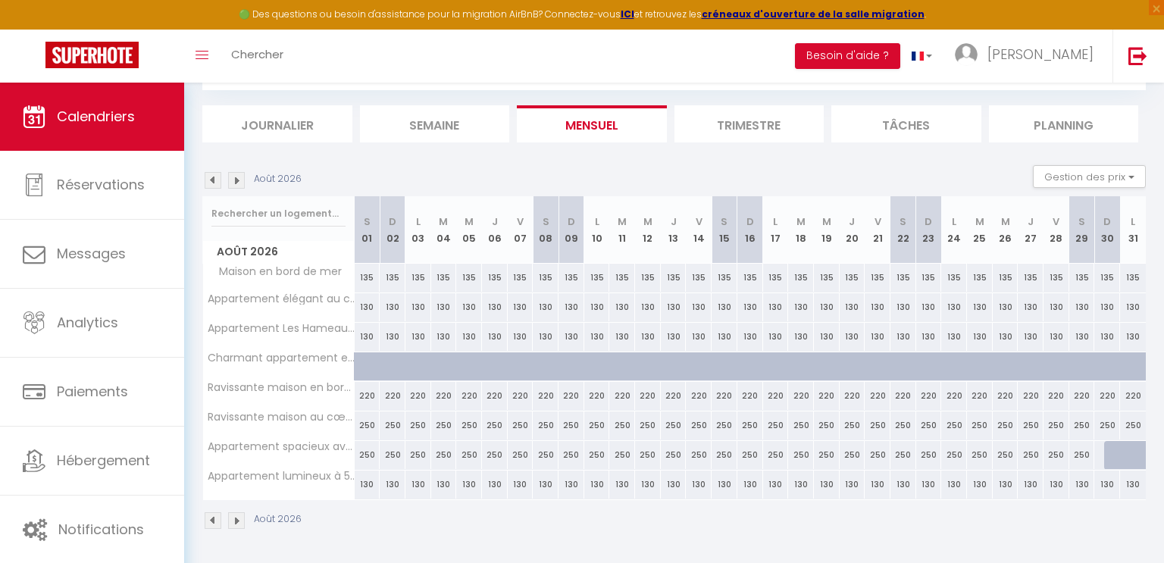
click at [234, 181] on img at bounding box center [236, 180] width 17 height 17
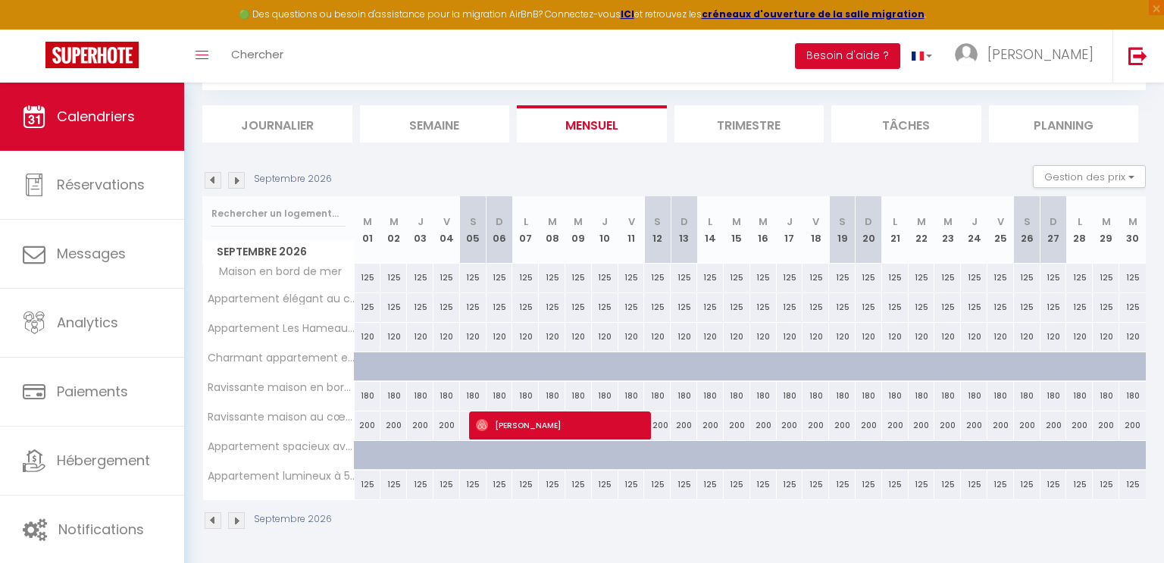
click at [239, 180] on img at bounding box center [236, 180] width 17 height 17
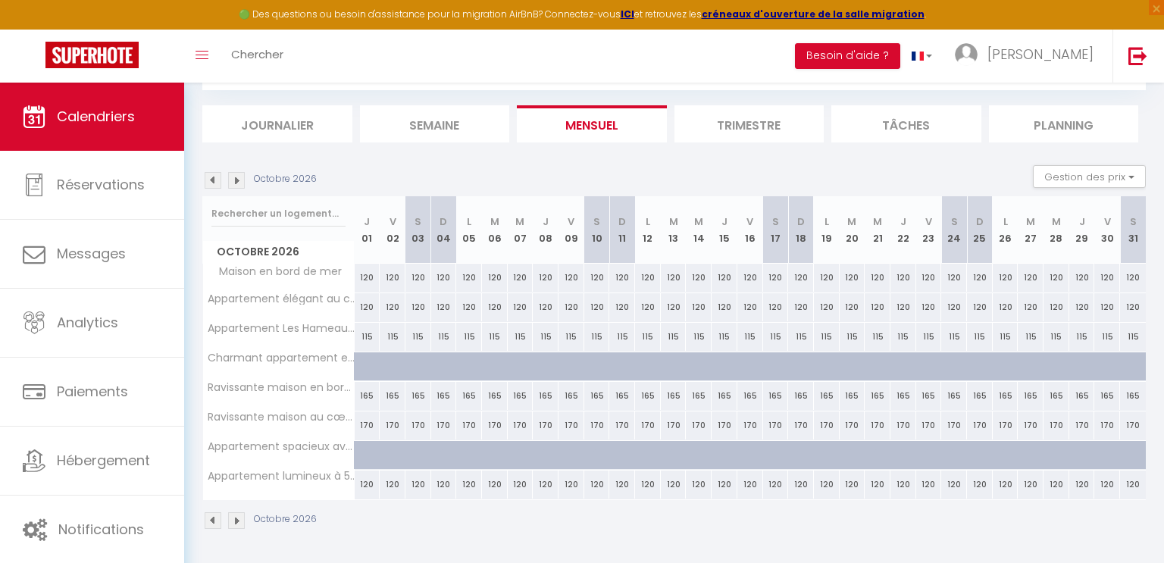
click at [239, 180] on img at bounding box center [236, 180] width 17 height 17
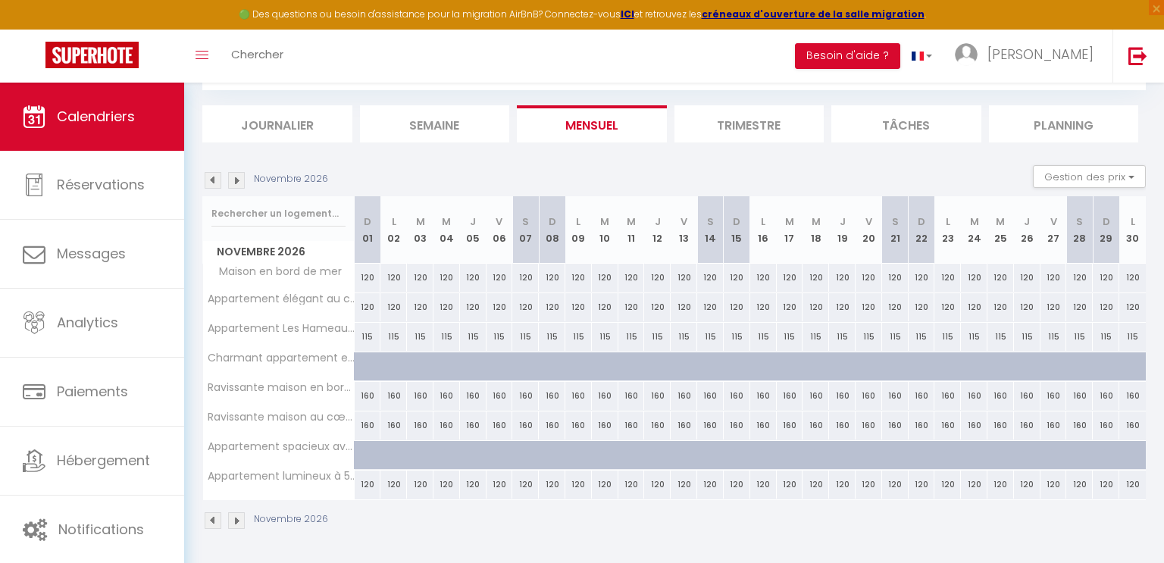
click at [1133, 274] on div "120" at bounding box center [1132, 278] width 27 height 28
type input "120"
type input "Lun 30 Novembre 2026"
type input "[DATE] Décembre 2026"
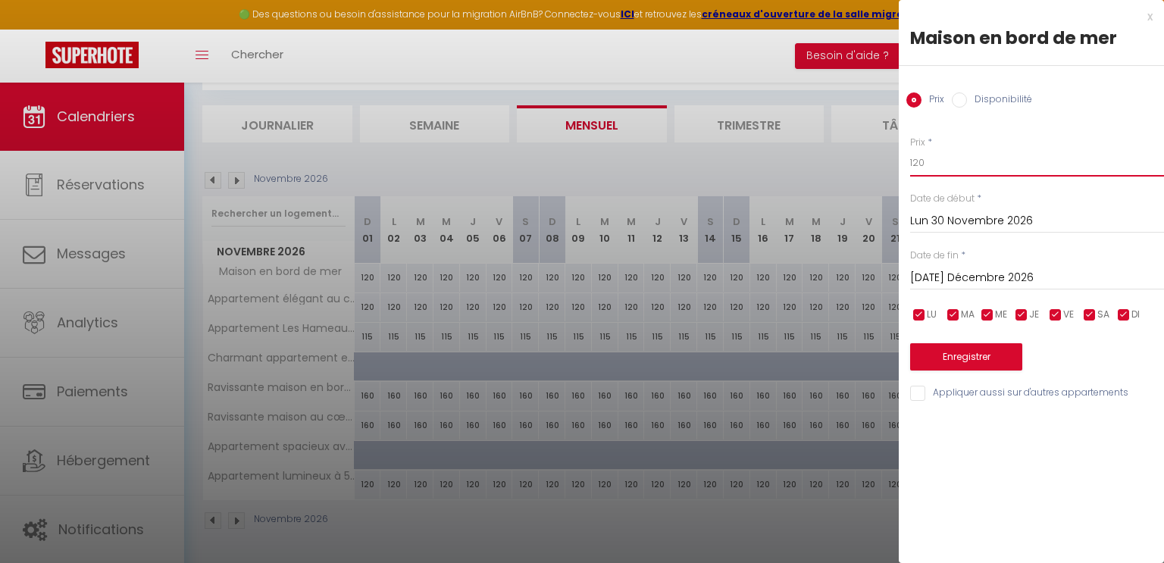
click at [939, 165] on input "120" at bounding box center [1037, 162] width 254 height 27
type input "120"
click at [964, 361] on button "Enregistrer" at bounding box center [966, 356] width 112 height 27
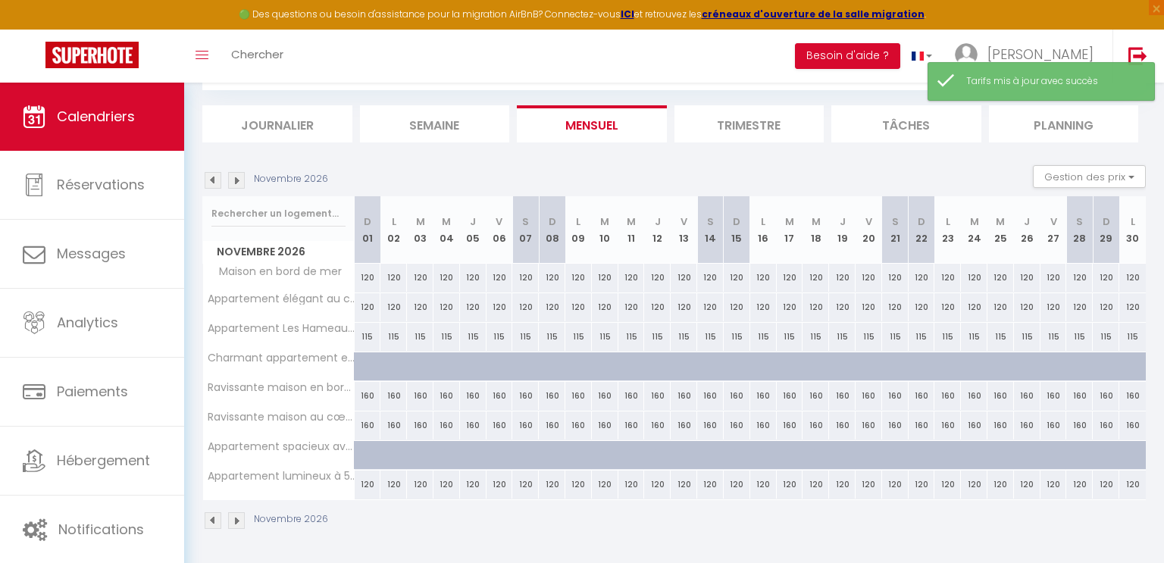
click at [236, 180] on img at bounding box center [236, 180] width 17 height 17
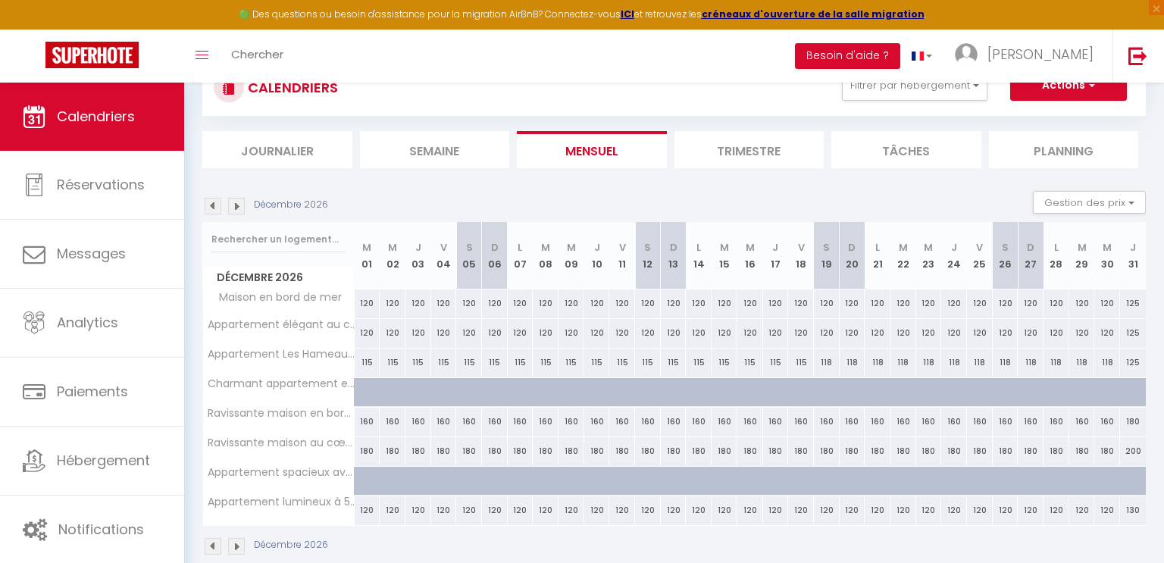
scroll to position [0, 0]
